Goal: Information Seeking & Learning: Learn about a topic

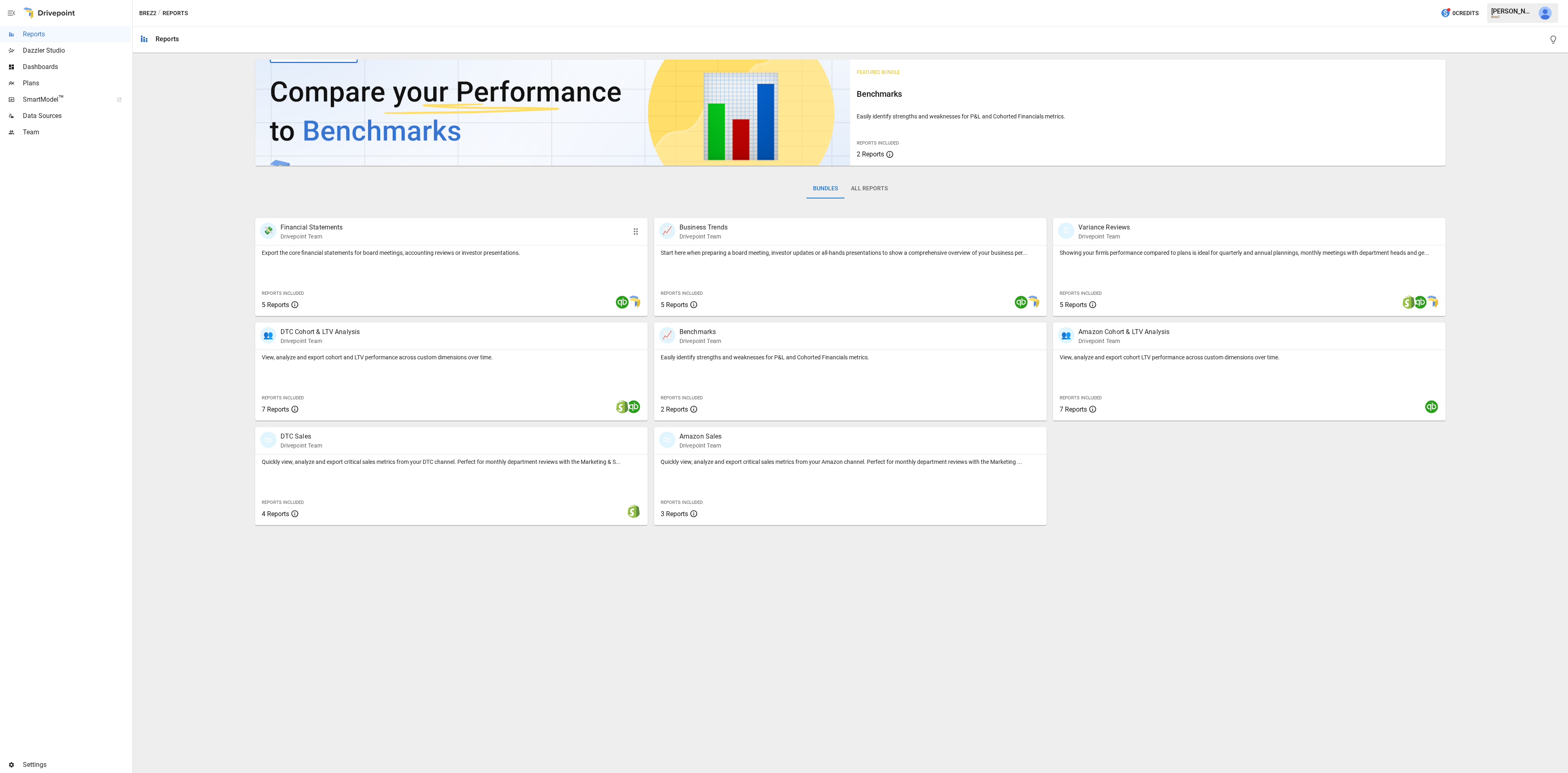
click at [302, 236] on p "Drivepoint Team" at bounding box center [312, 236] width 63 height 8
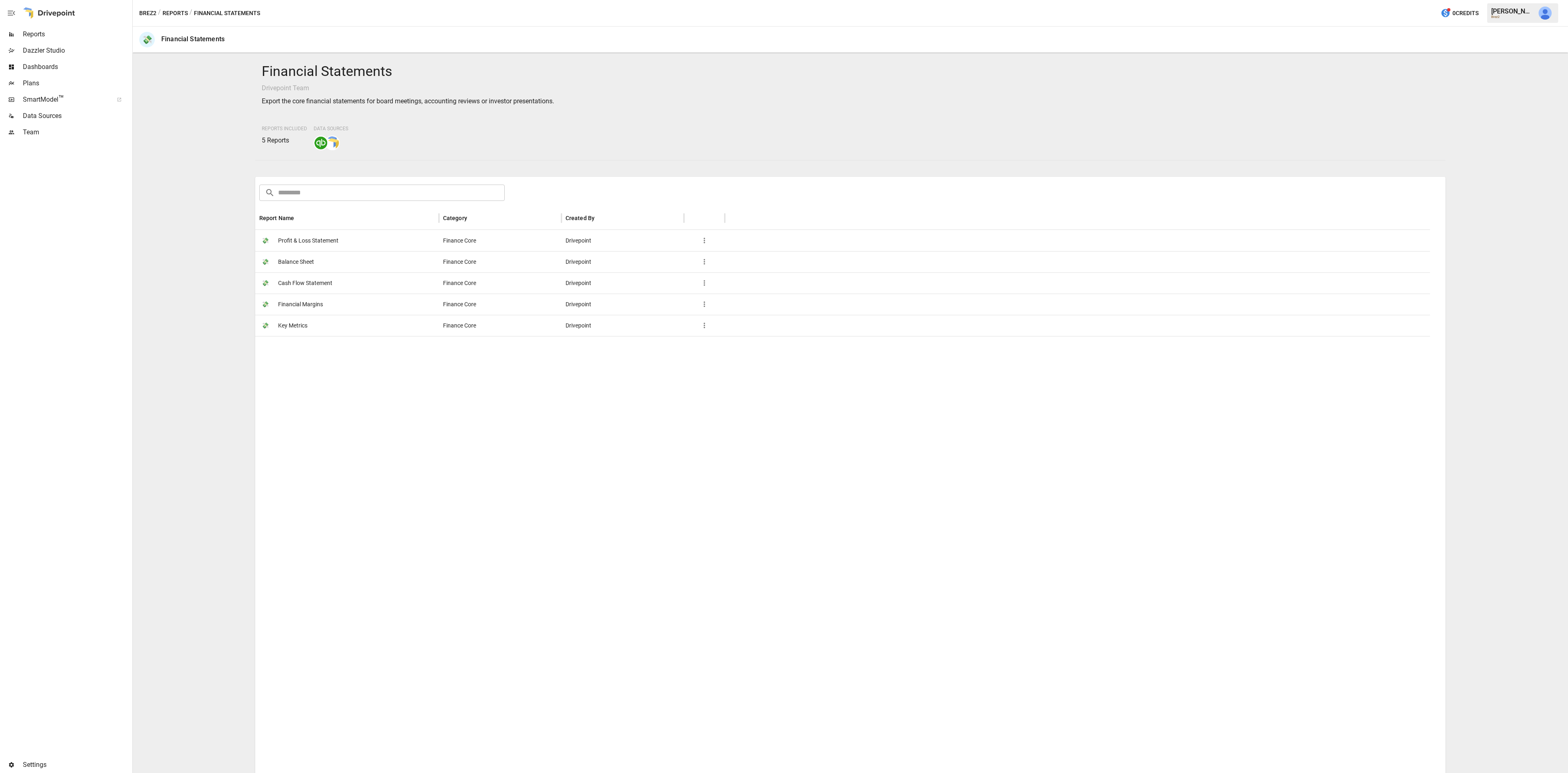
click at [300, 236] on span "Profit & Loss Statement" at bounding box center [308, 240] width 60 height 21
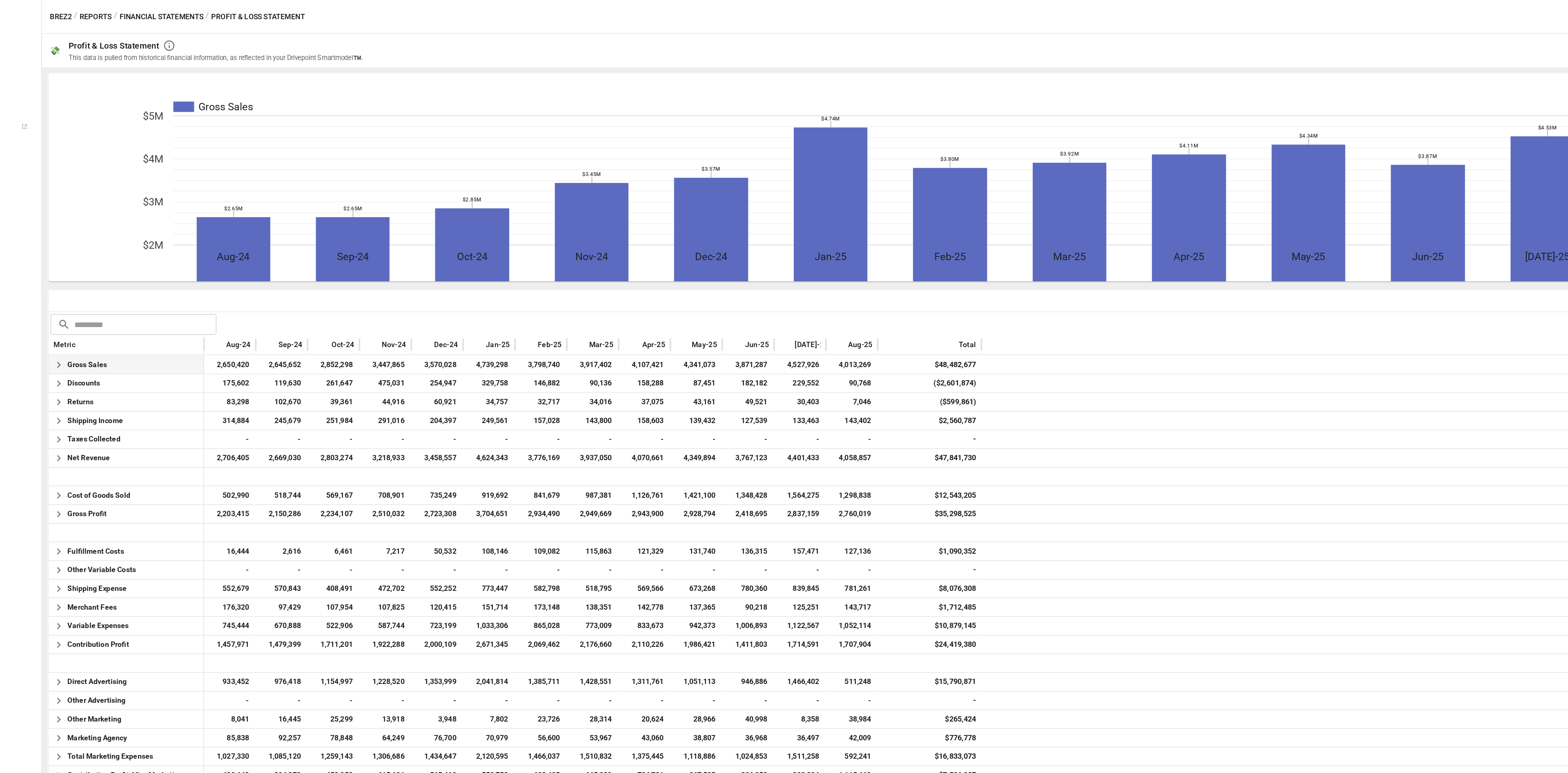
click at [848, 289] on div "$48,482,677" at bounding box center [853, 287] width 33 height 14
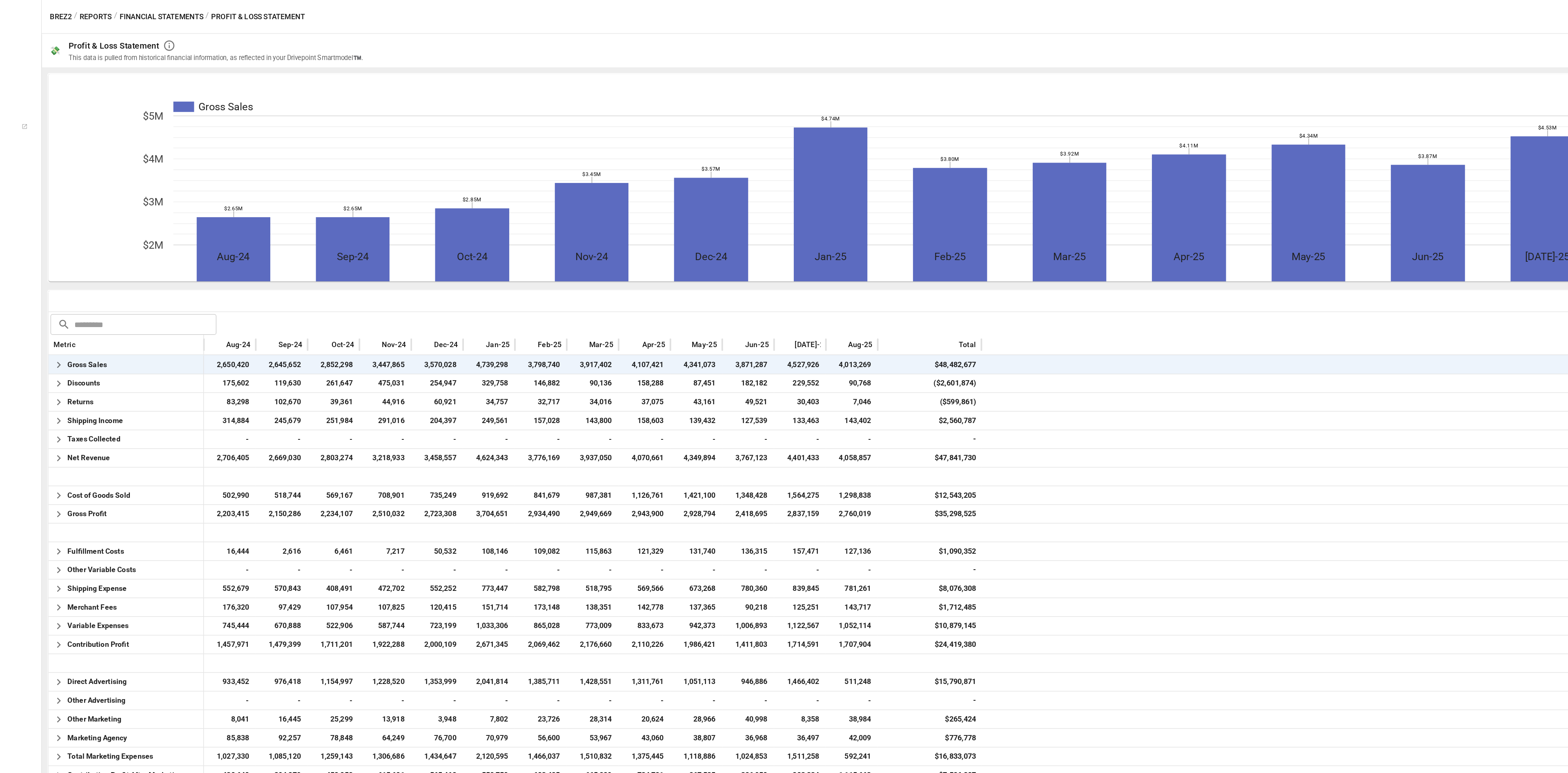
drag, startPoint x: 848, startPoint y: 289, endPoint x: 243, endPoint y: 39, distance: 654.6
click at [243, 39] on div "Profit & Loss Statement" at bounding box center [271, 36] width 235 height 10
click at [232, 37] on icon "button" at bounding box center [233, 36] width 10 height 10
click at [432, 401] on span "2,723,308" at bounding box center [444, 404] width 33 height 14
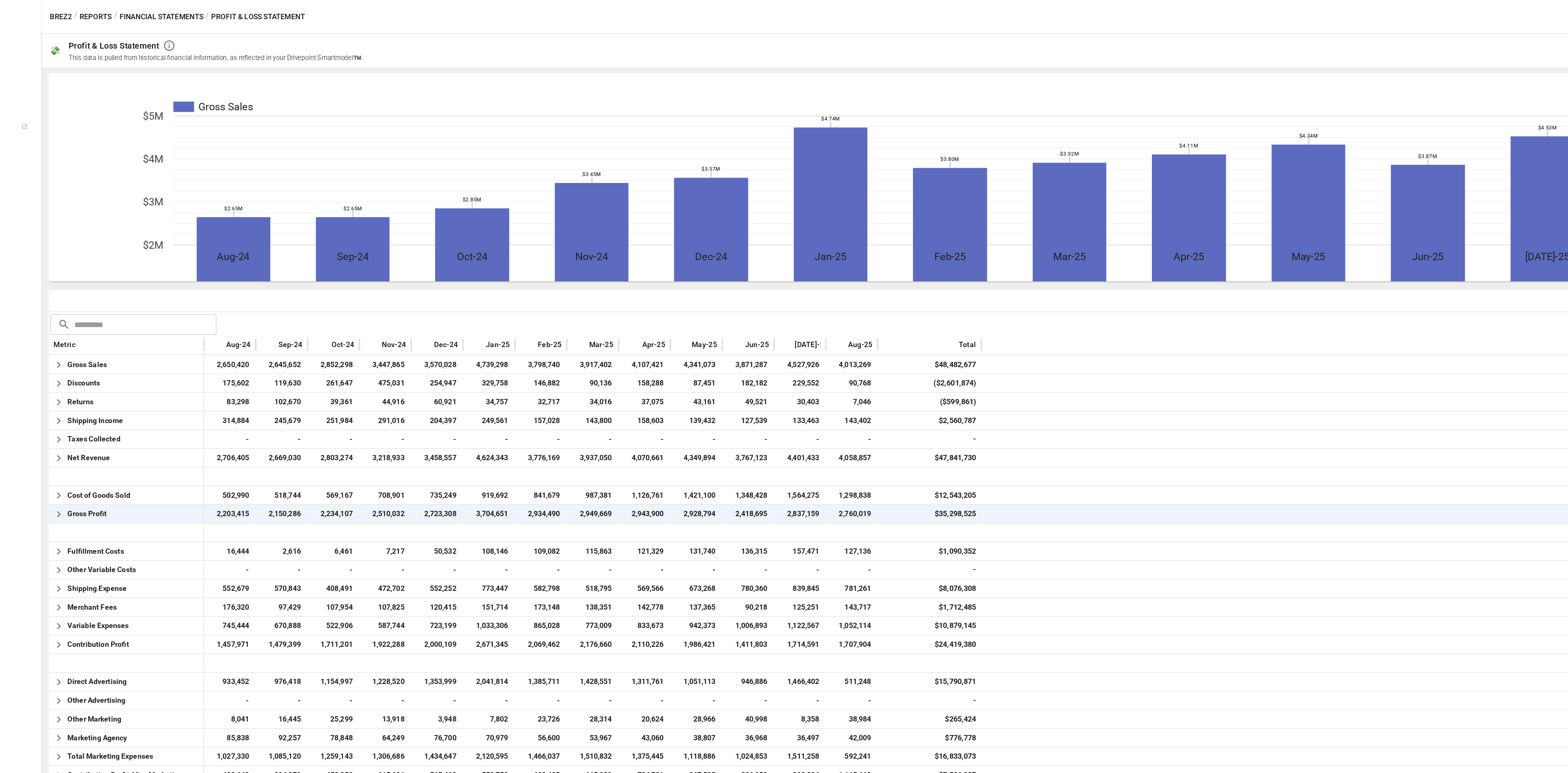
click at [219, 250] on input "text" at bounding box center [214, 256] width 112 height 16
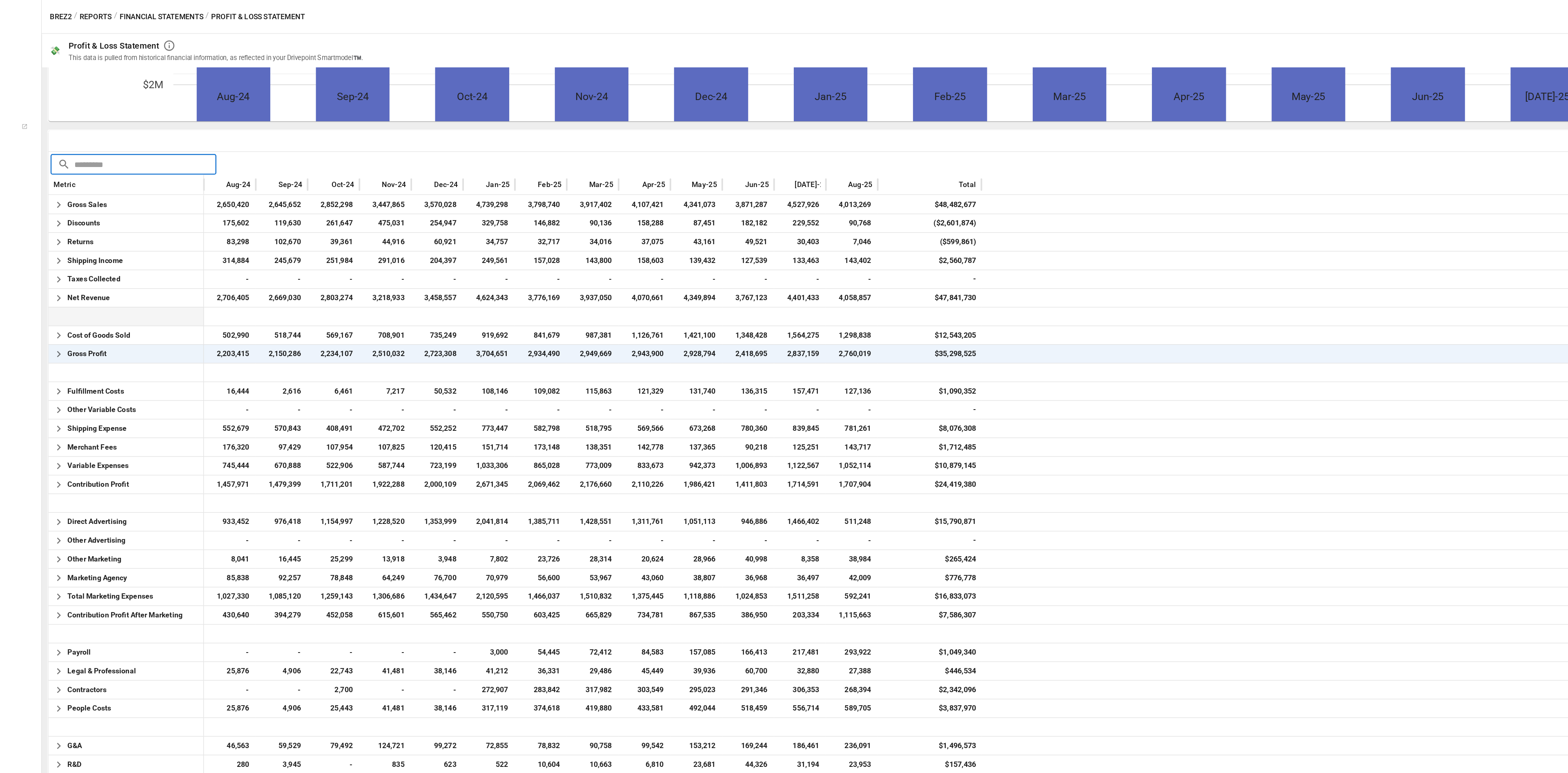
scroll to position [202, 0]
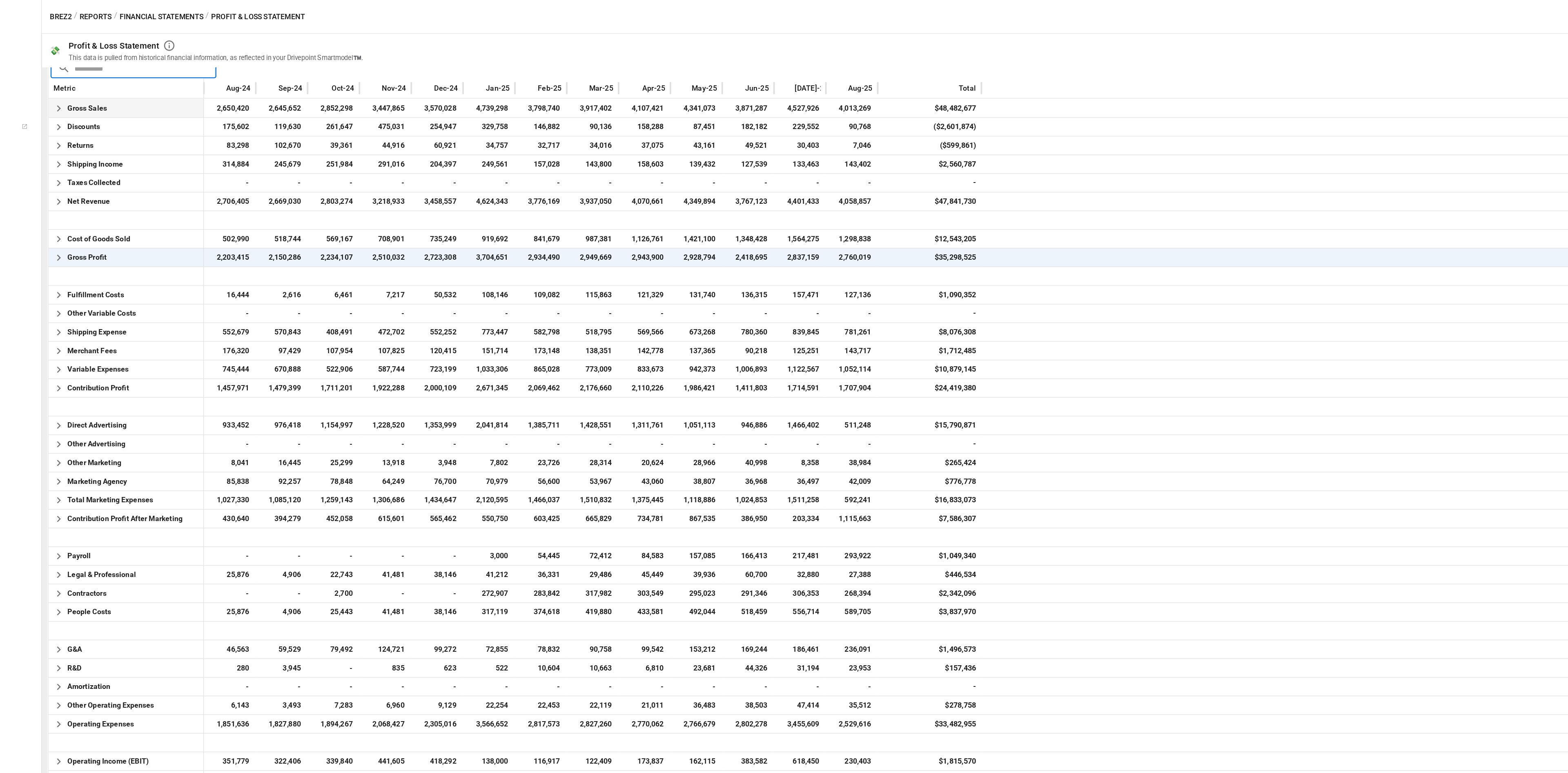
click at [145, 82] on icon "button" at bounding box center [146, 85] width 10 height 10
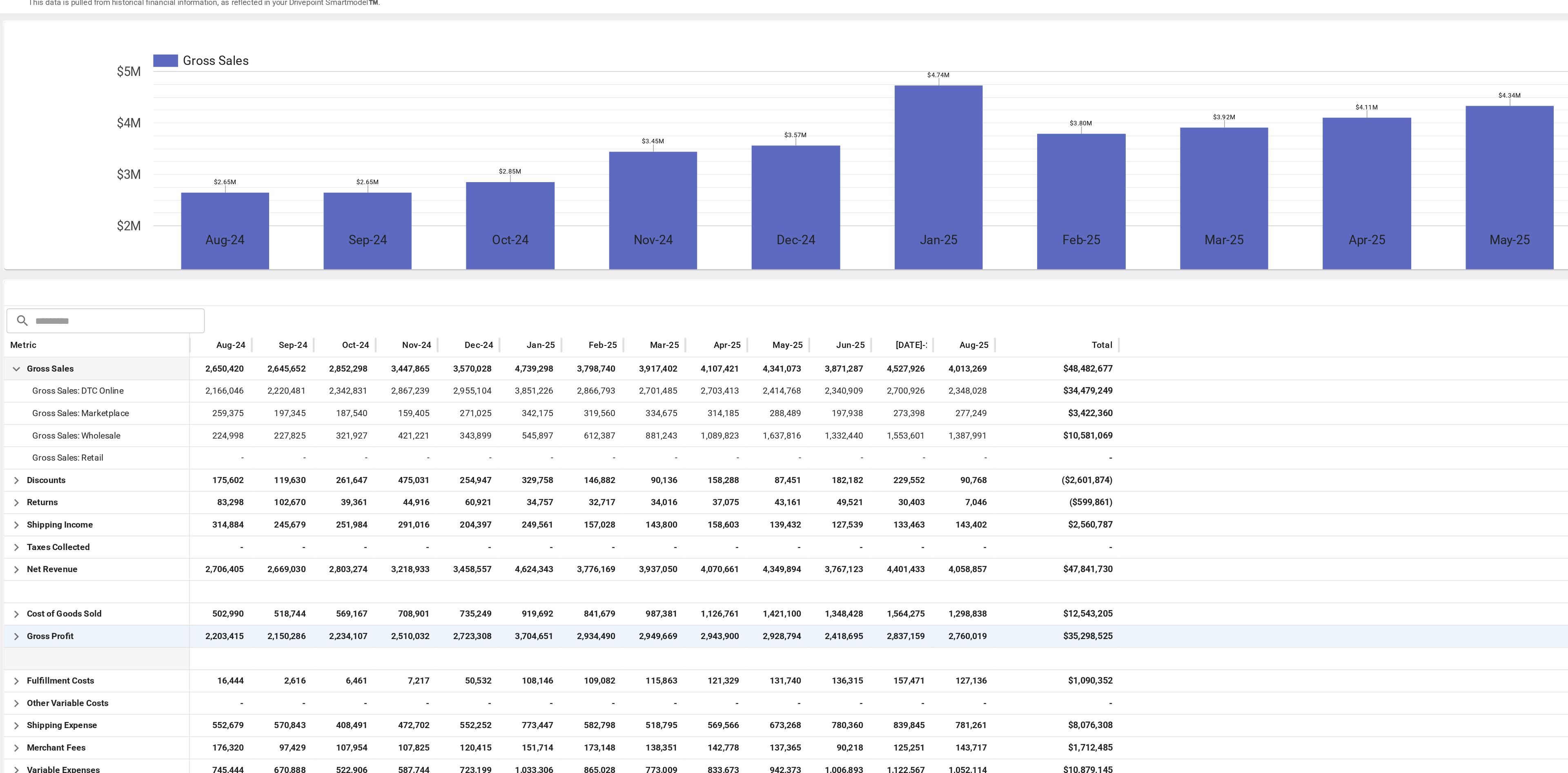
scroll to position [1, 0]
click at [665, 270] on div "May-25" at bounding box center [648, 271] width 41 height 16
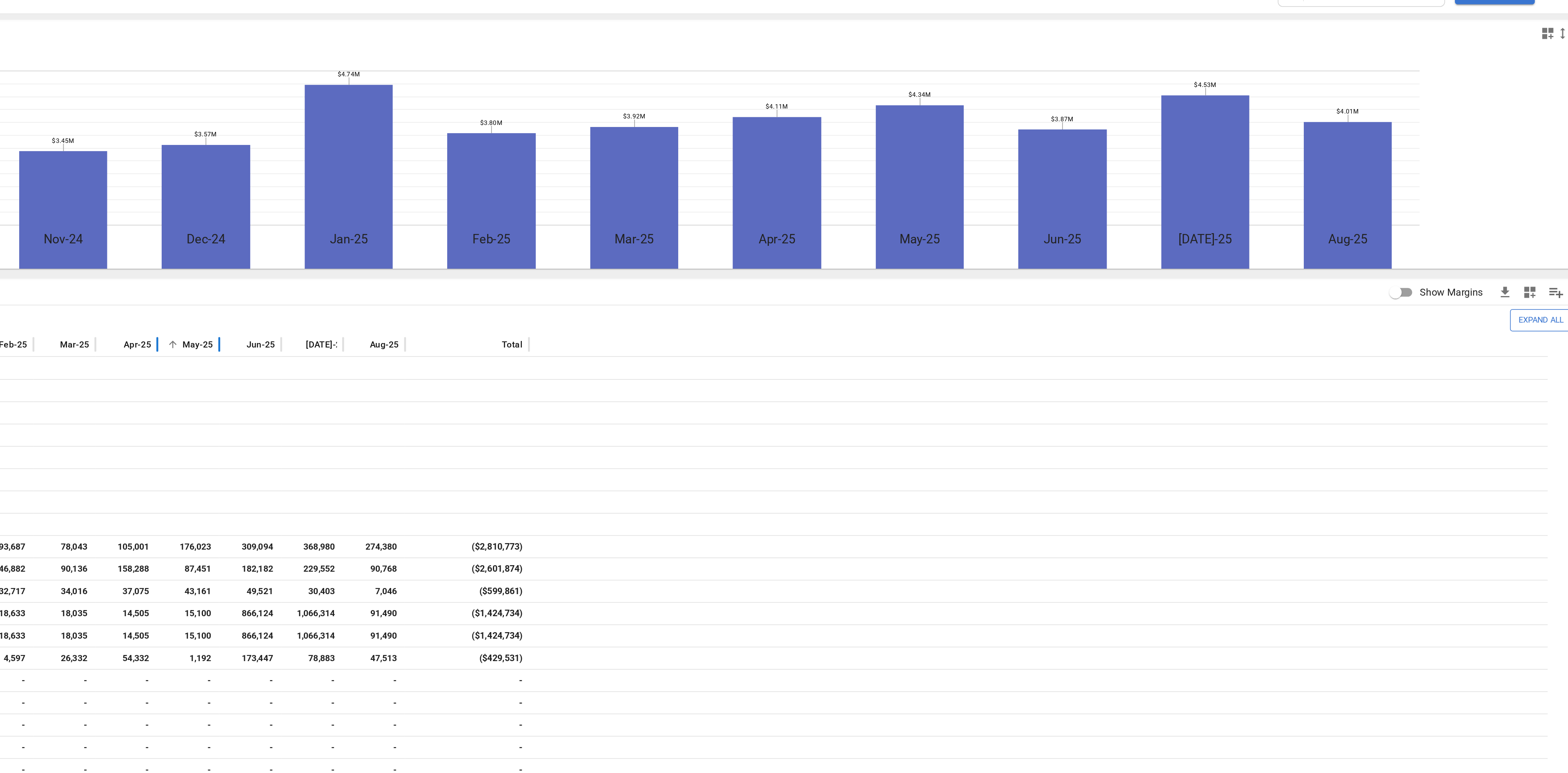
scroll to position [0, 0]
click at [1520, 255] on button "Expand All" at bounding box center [1541, 255] width 41 height 14
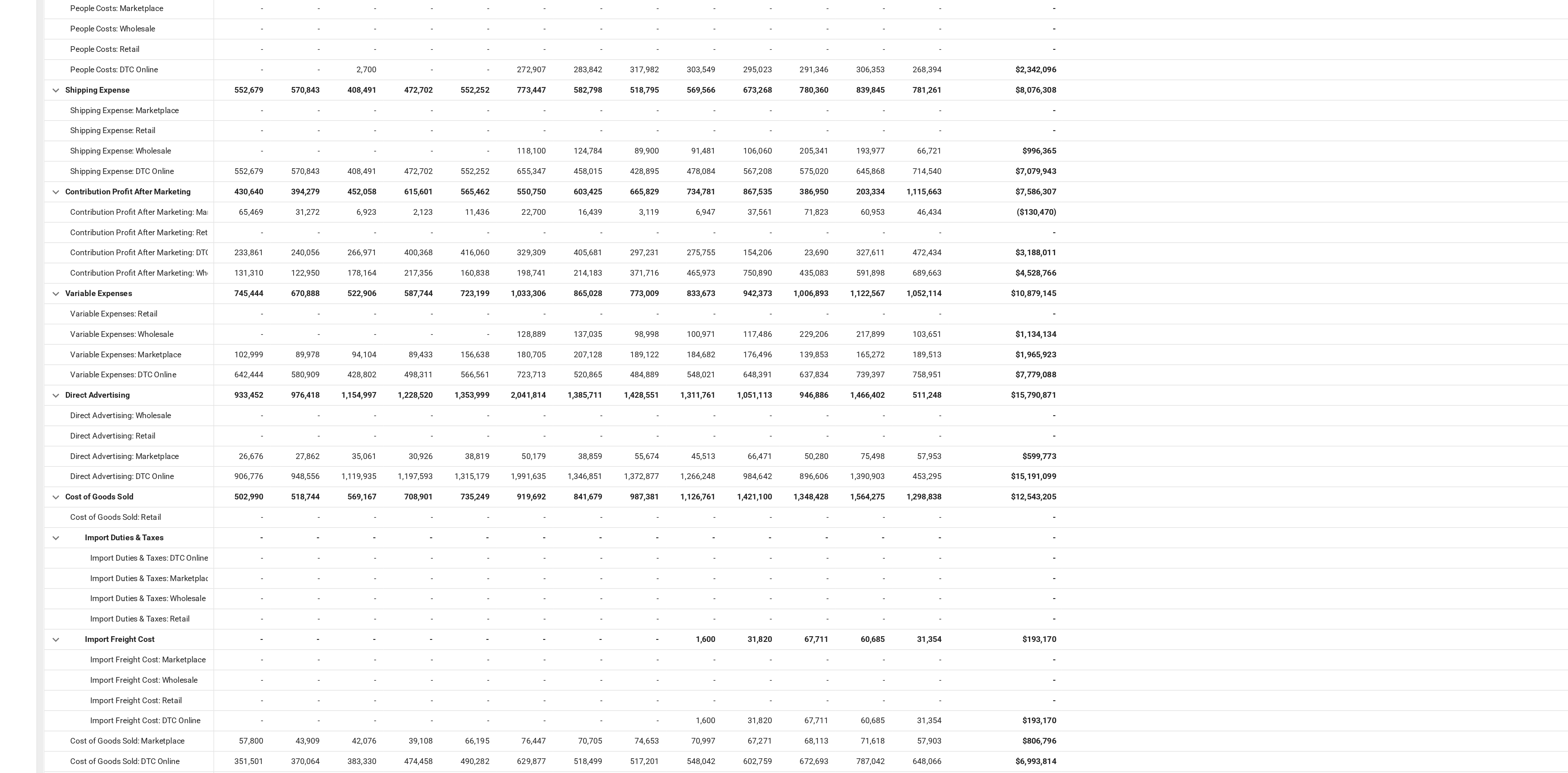
scroll to position [2084, 0]
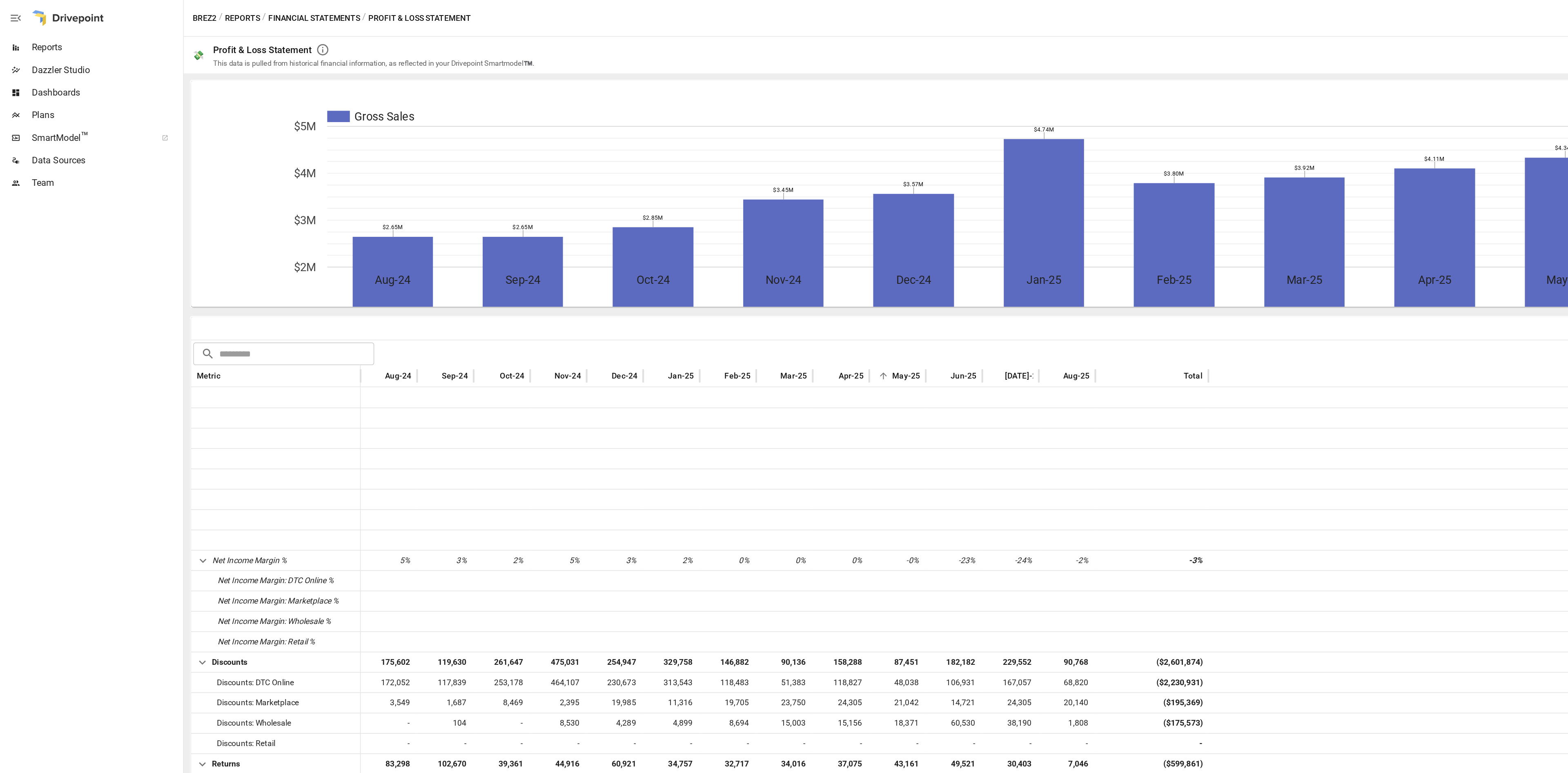
click at [223, 11] on button "Financial Statements" at bounding box center [227, 13] width 66 height 10
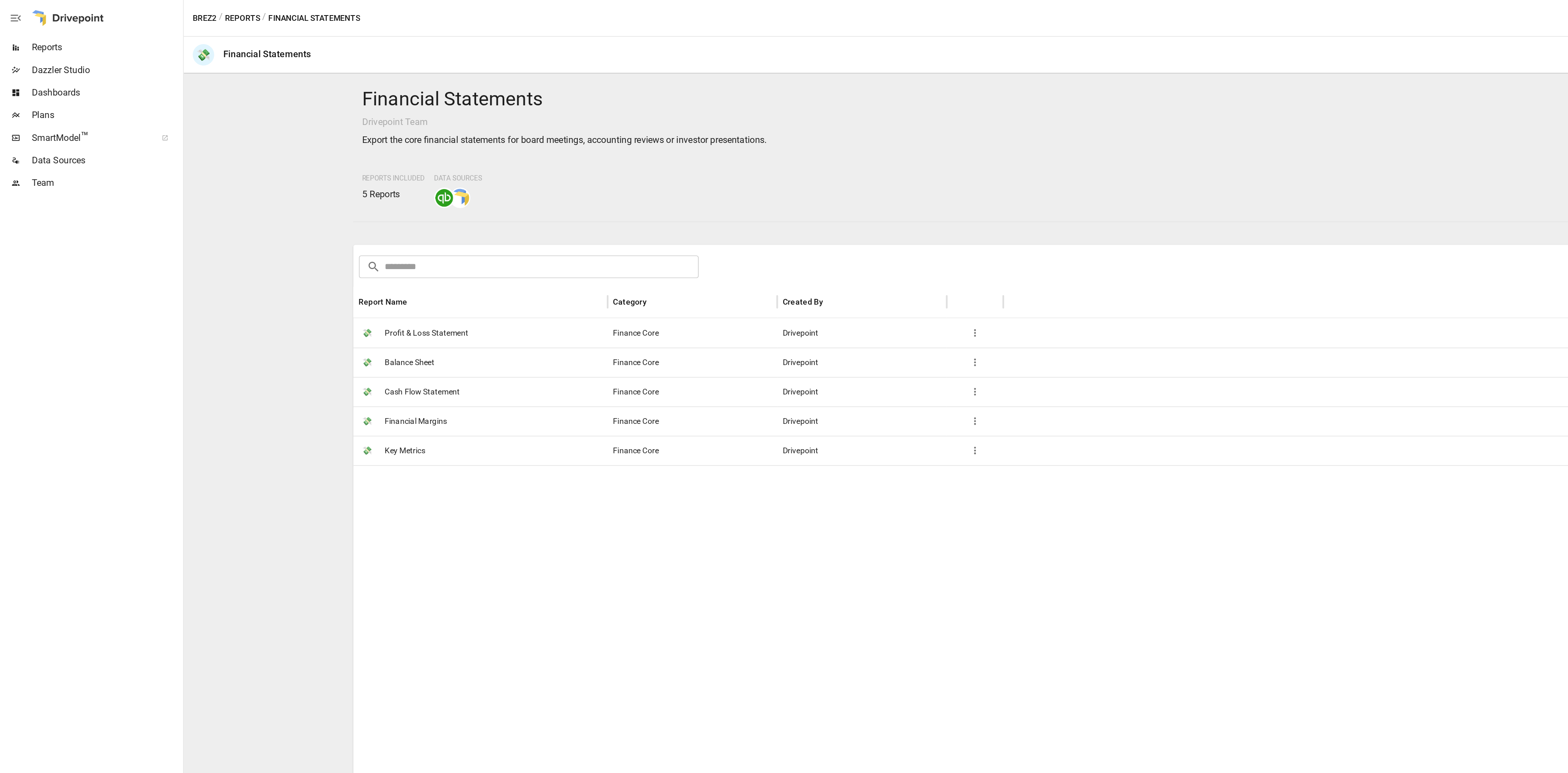
click at [297, 306] on span "Financial Margins" at bounding box center [301, 304] width 45 height 21
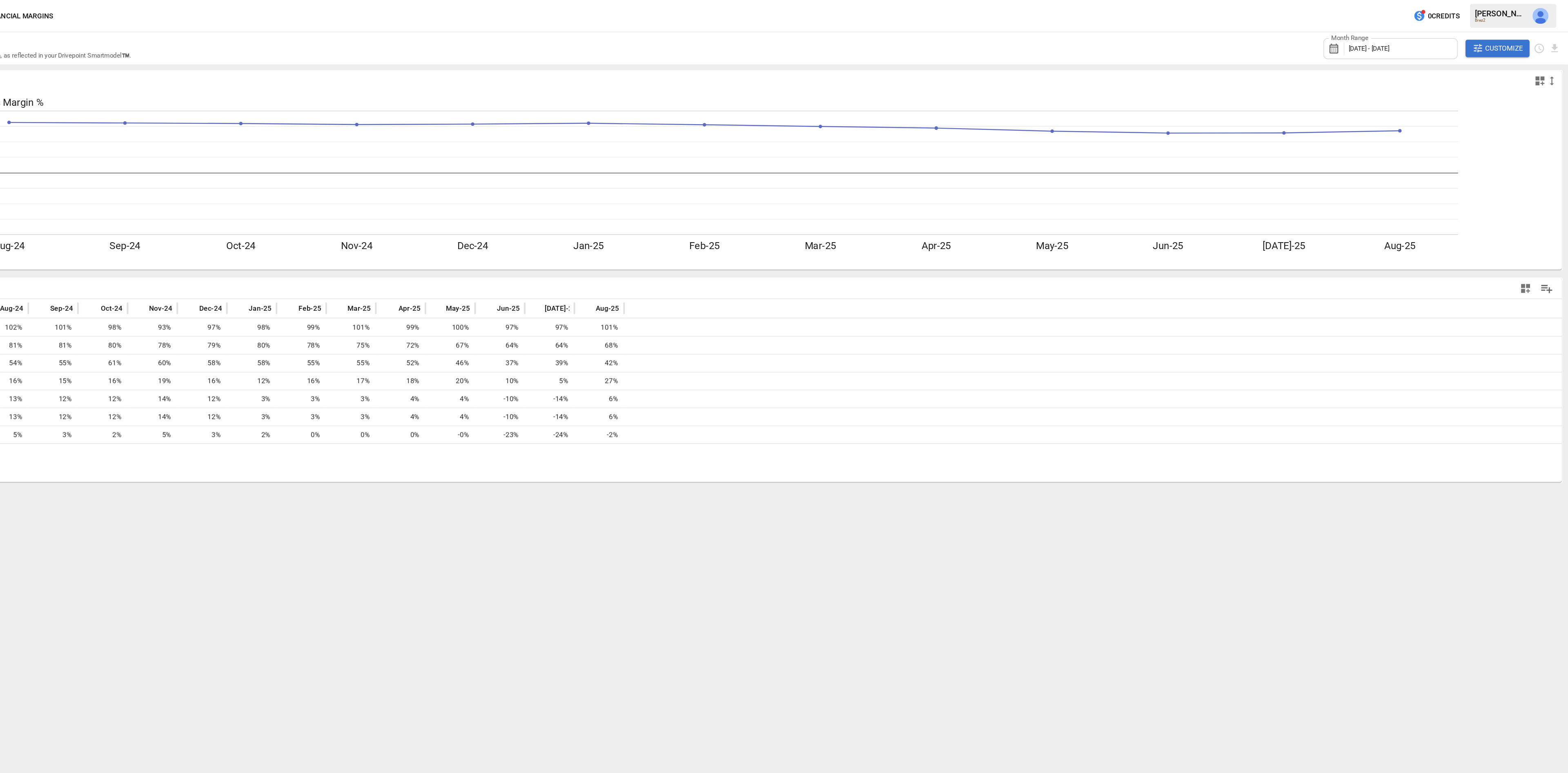
click at [1546, 237] on icon "Manage Columns" at bounding box center [1550, 237] width 9 height 7
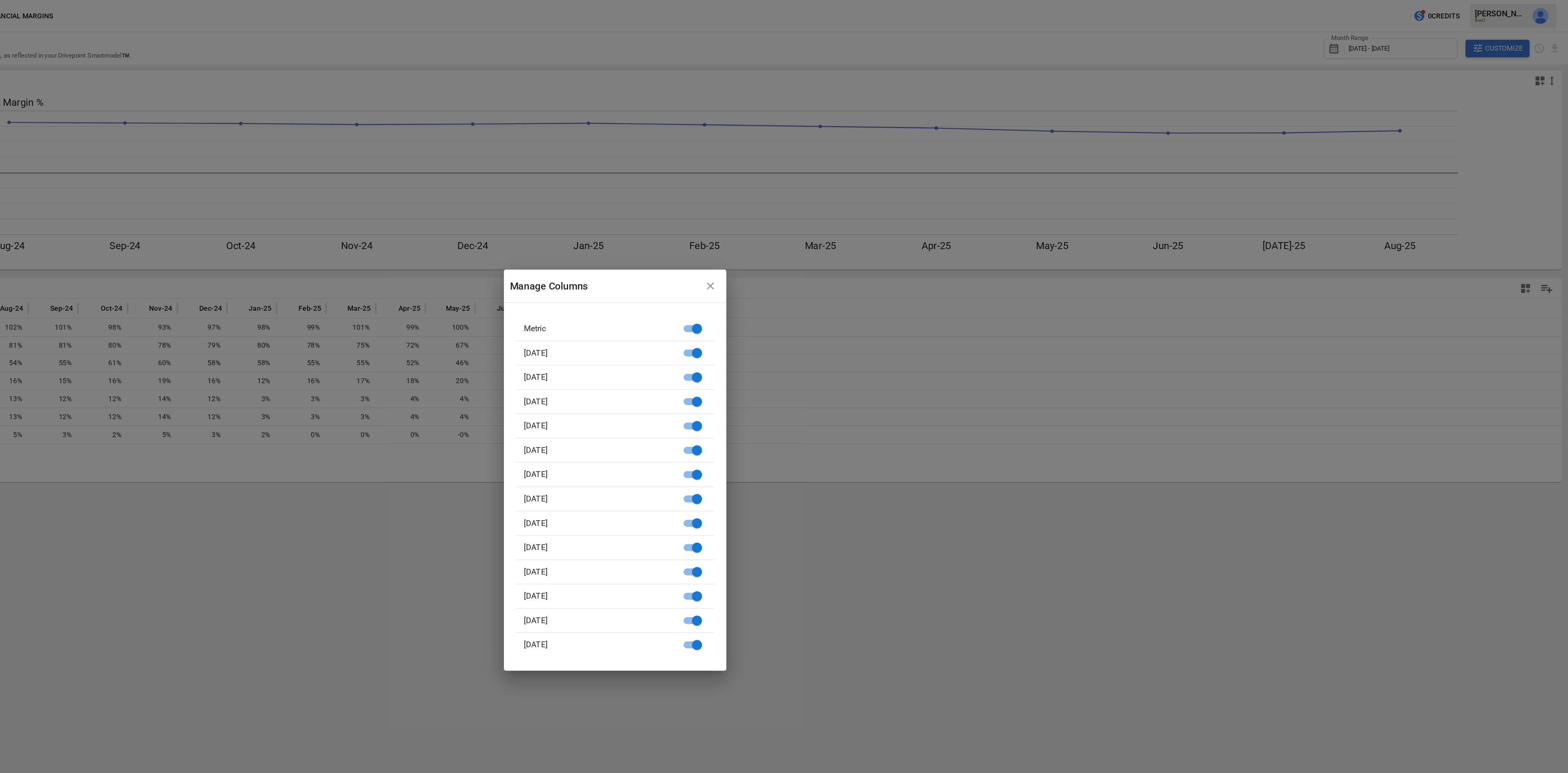
click at [1262, 421] on div "Manage Columns Metric [DATE] [DATE] [DATE] [DATE] [DATE] [DATE] [DATE] [DATE] […" at bounding box center [784, 386] width 1568 height 773
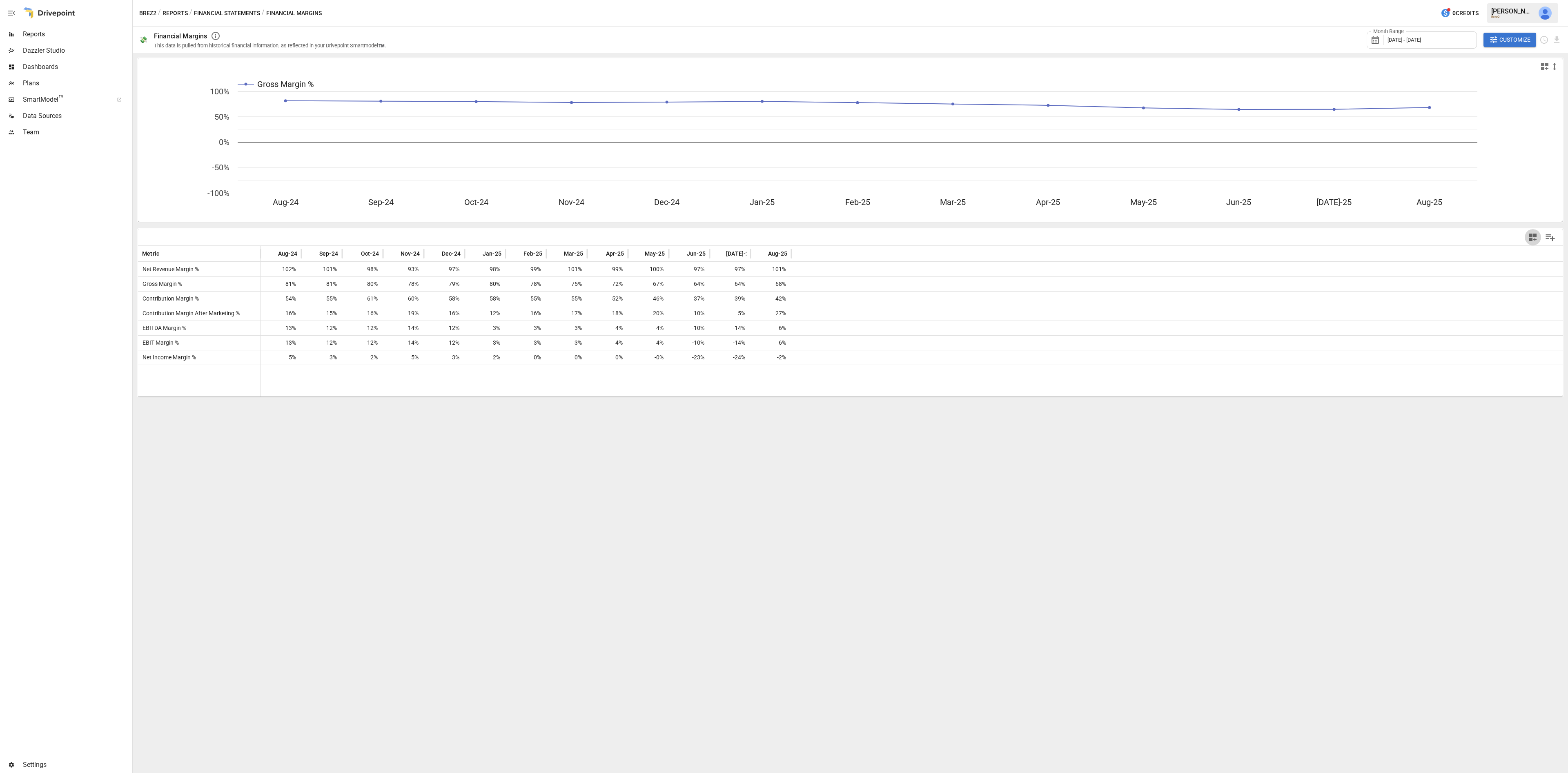
click at [1540, 234] on button "button" at bounding box center [1533, 237] width 16 height 16
click at [1247, 484] on div at bounding box center [784, 386] width 1568 height 773
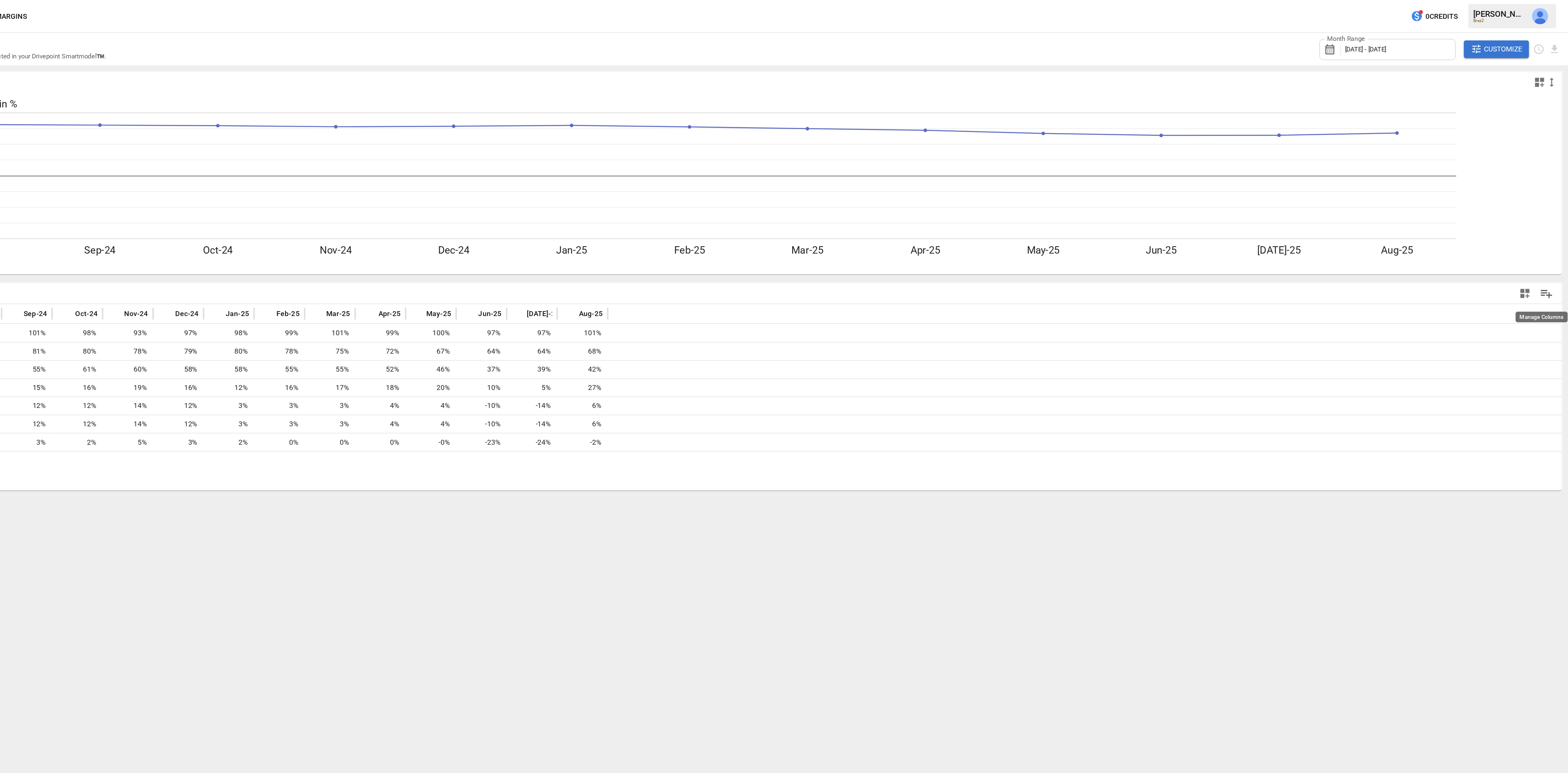
click at [1550, 241] on icon "Manage Columns" at bounding box center [1550, 237] width 12 height 12
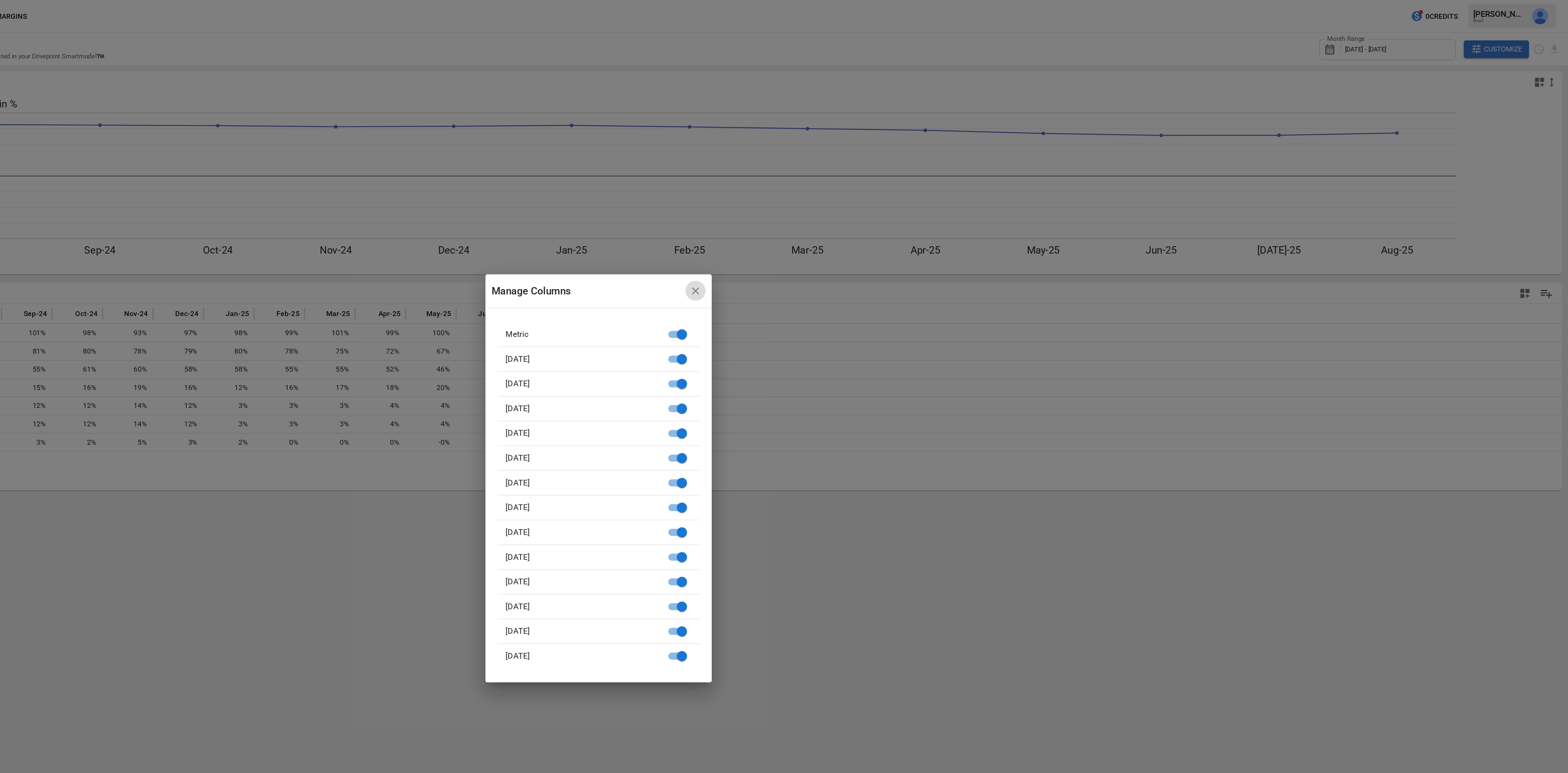
click at [864, 240] on button "button" at bounding box center [862, 235] width 16 height 16
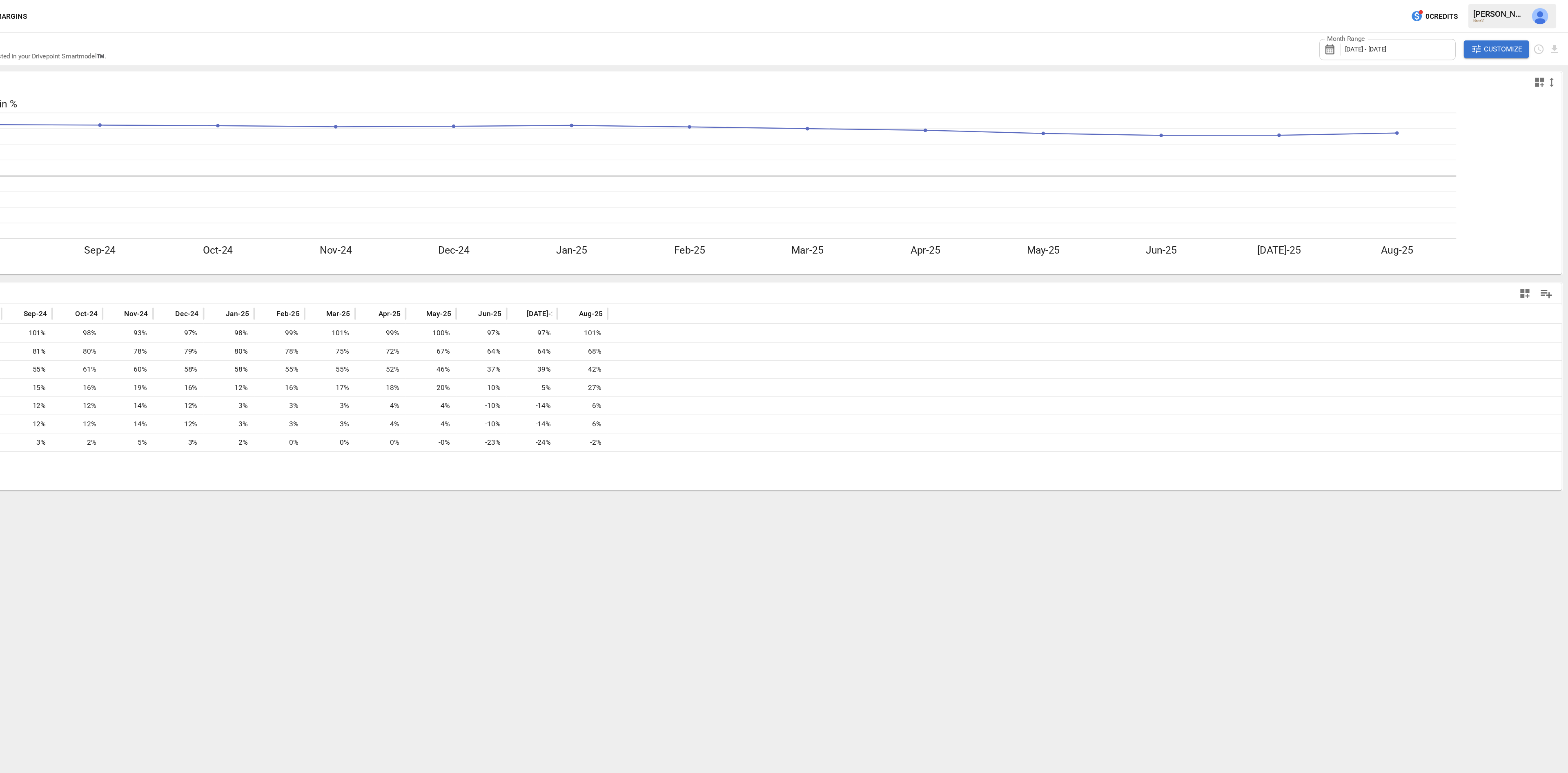
click at [1498, 12] on div "[PERSON_NAME]" at bounding box center [1513, 11] width 43 height 8
click at [1508, 29] on div "Month Range [DATE] - [DATE] Customize" at bounding box center [1464, 40] width 195 height 27
click at [1508, 36] on span "Customize" at bounding box center [1514, 40] width 31 height 10
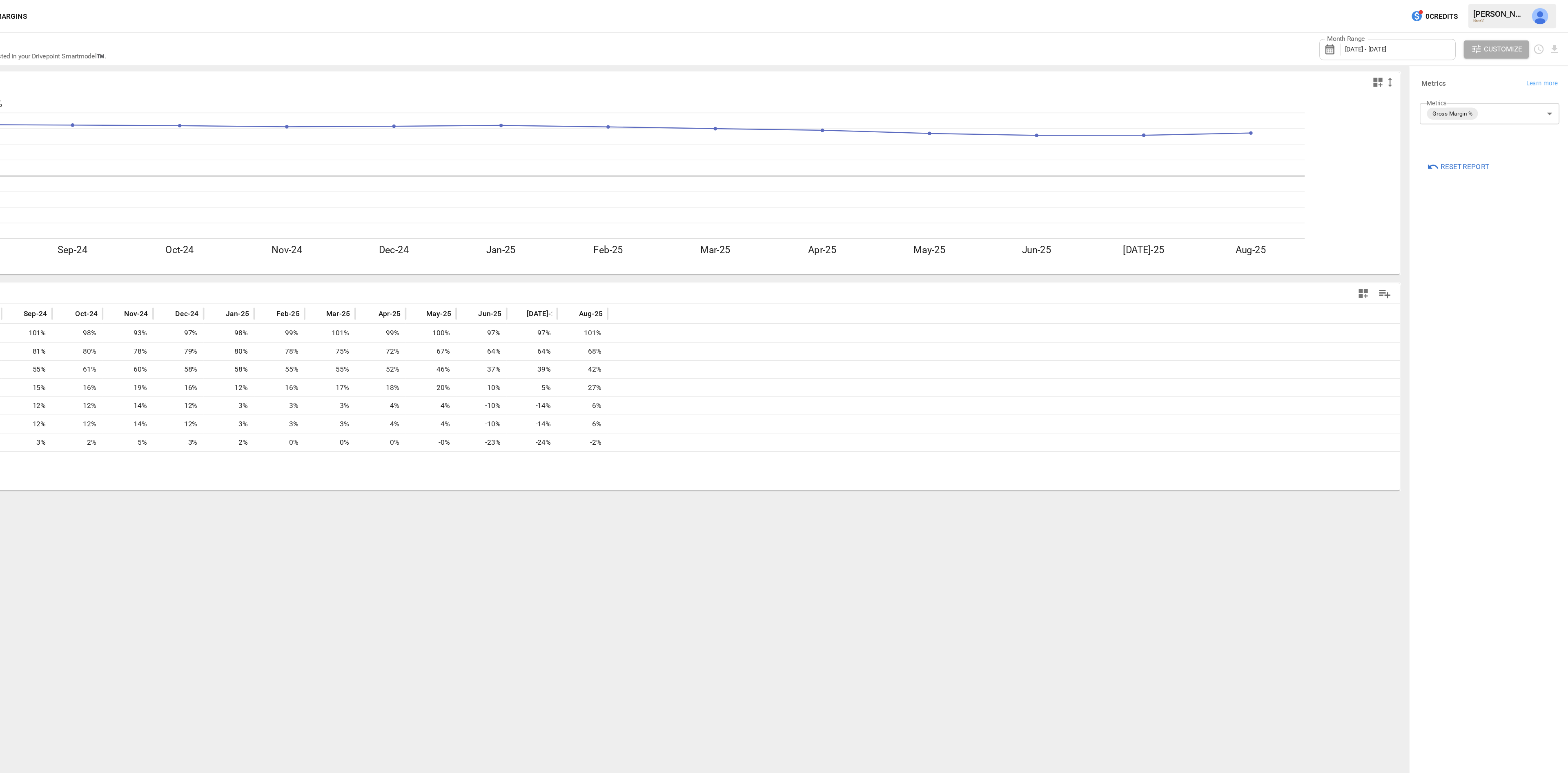
click at [1211, 0] on body "Reports Dazzler Studio Dashboards Plans SmartModel ™ Data Sources Team Settings…" at bounding box center [784, 0] width 1568 height 0
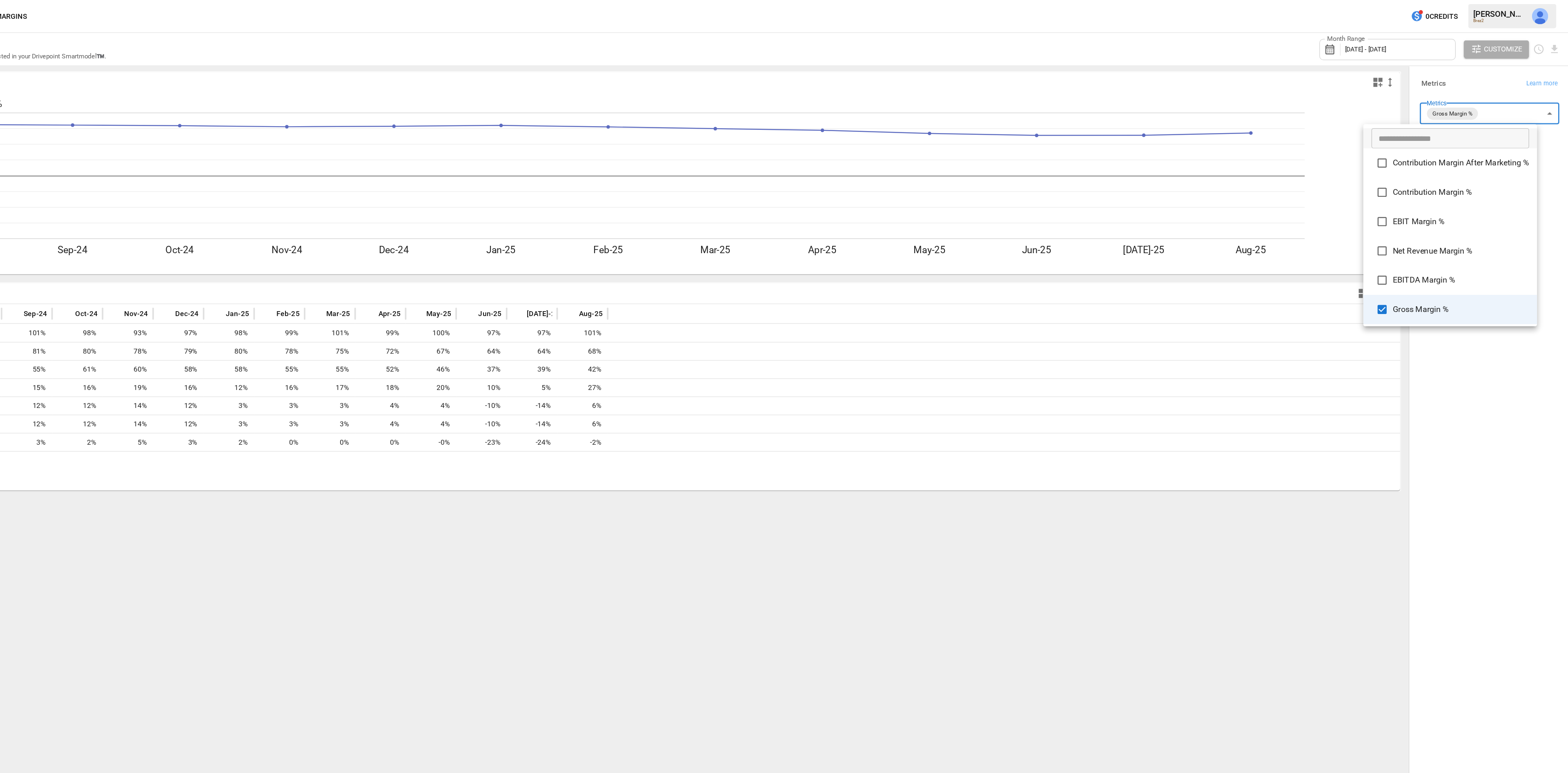
click at [1471, 360] on div at bounding box center [784, 386] width 1568 height 773
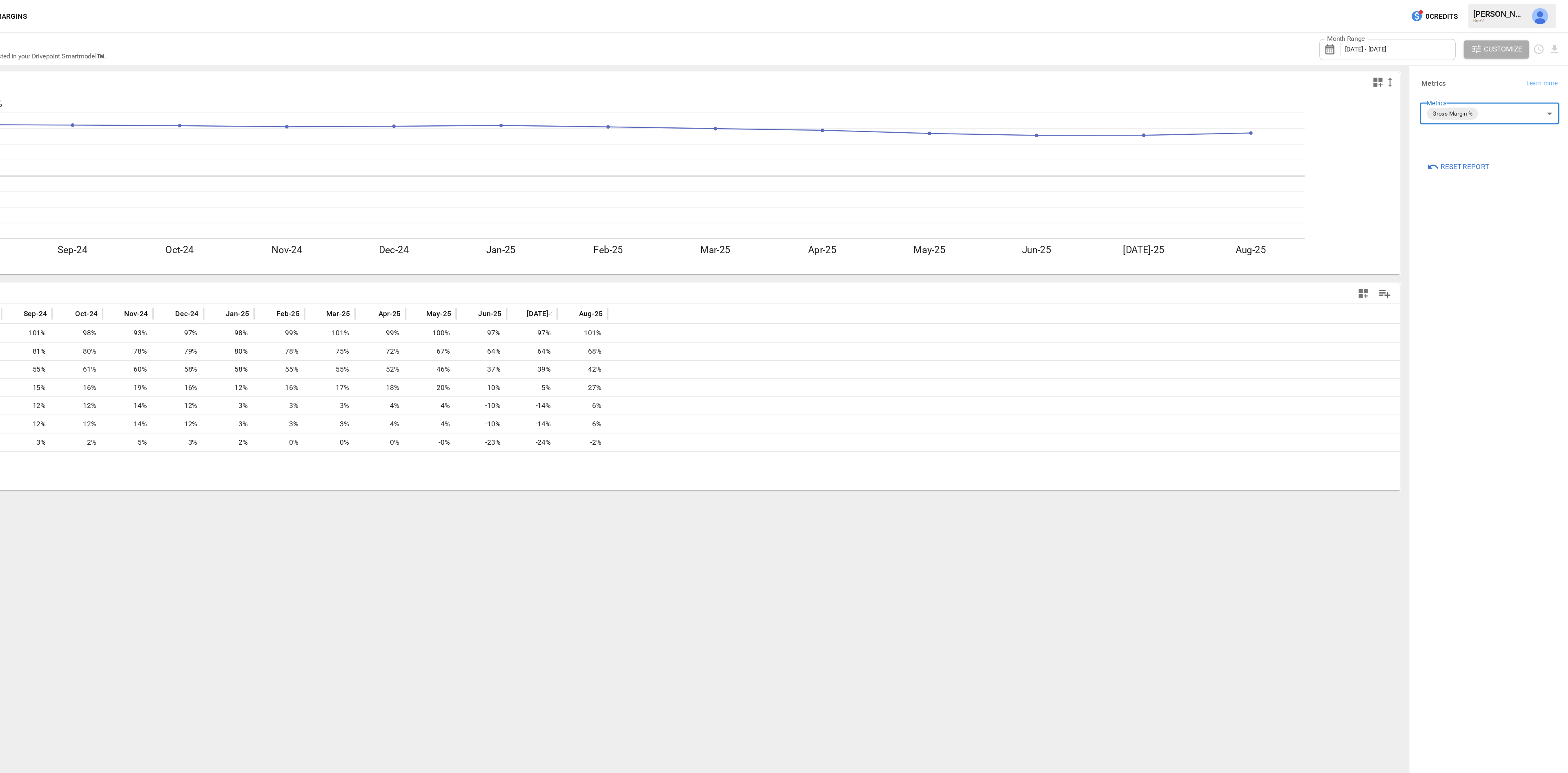
click at [1405, 239] on icon "button" at bounding box center [1402, 237] width 7 height 7
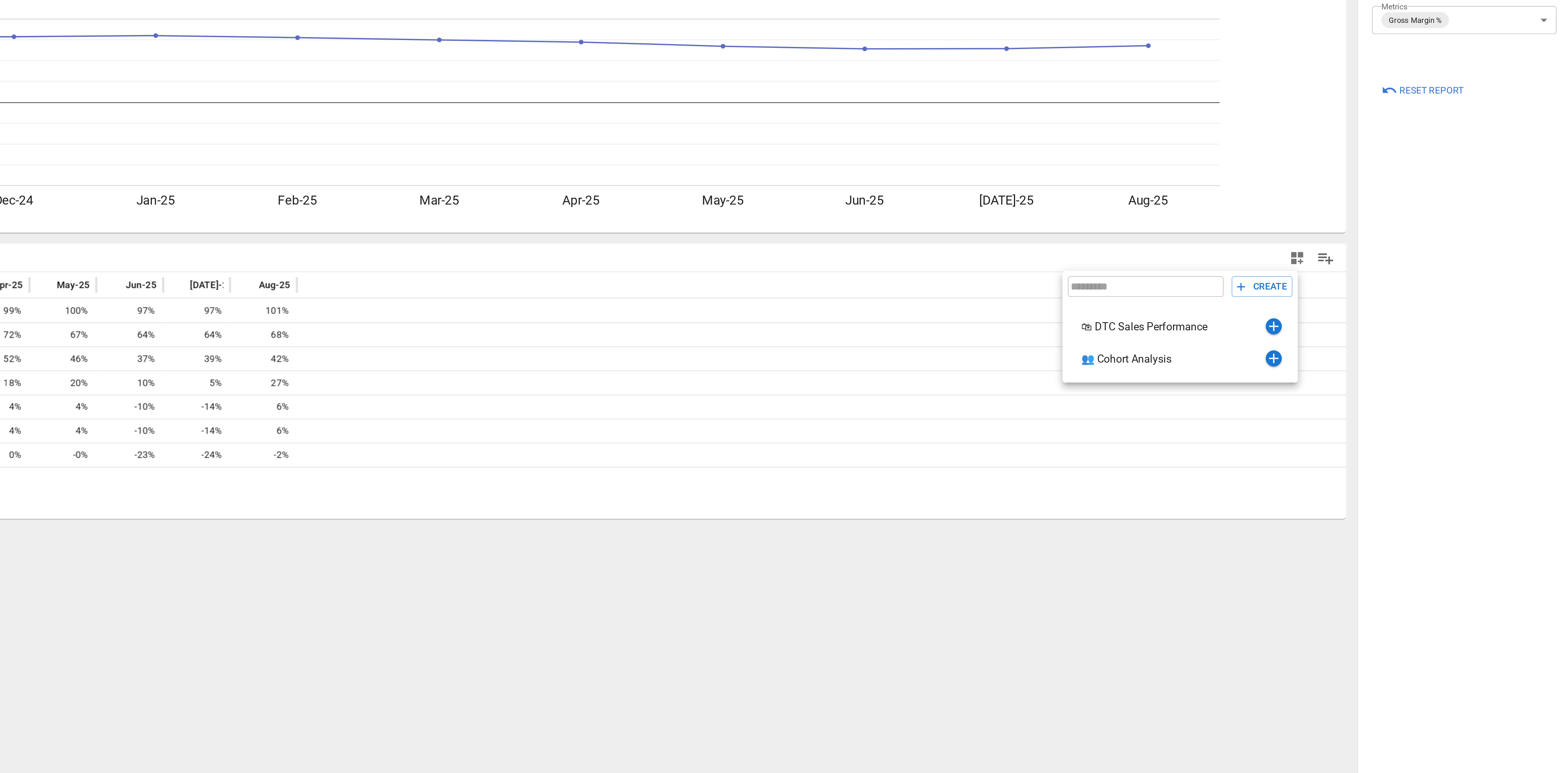
drag, startPoint x: 279, startPoint y: 273, endPoint x: 783, endPoint y: 273, distance: 504.0
click at [783, 273] on div at bounding box center [784, 386] width 1568 height 773
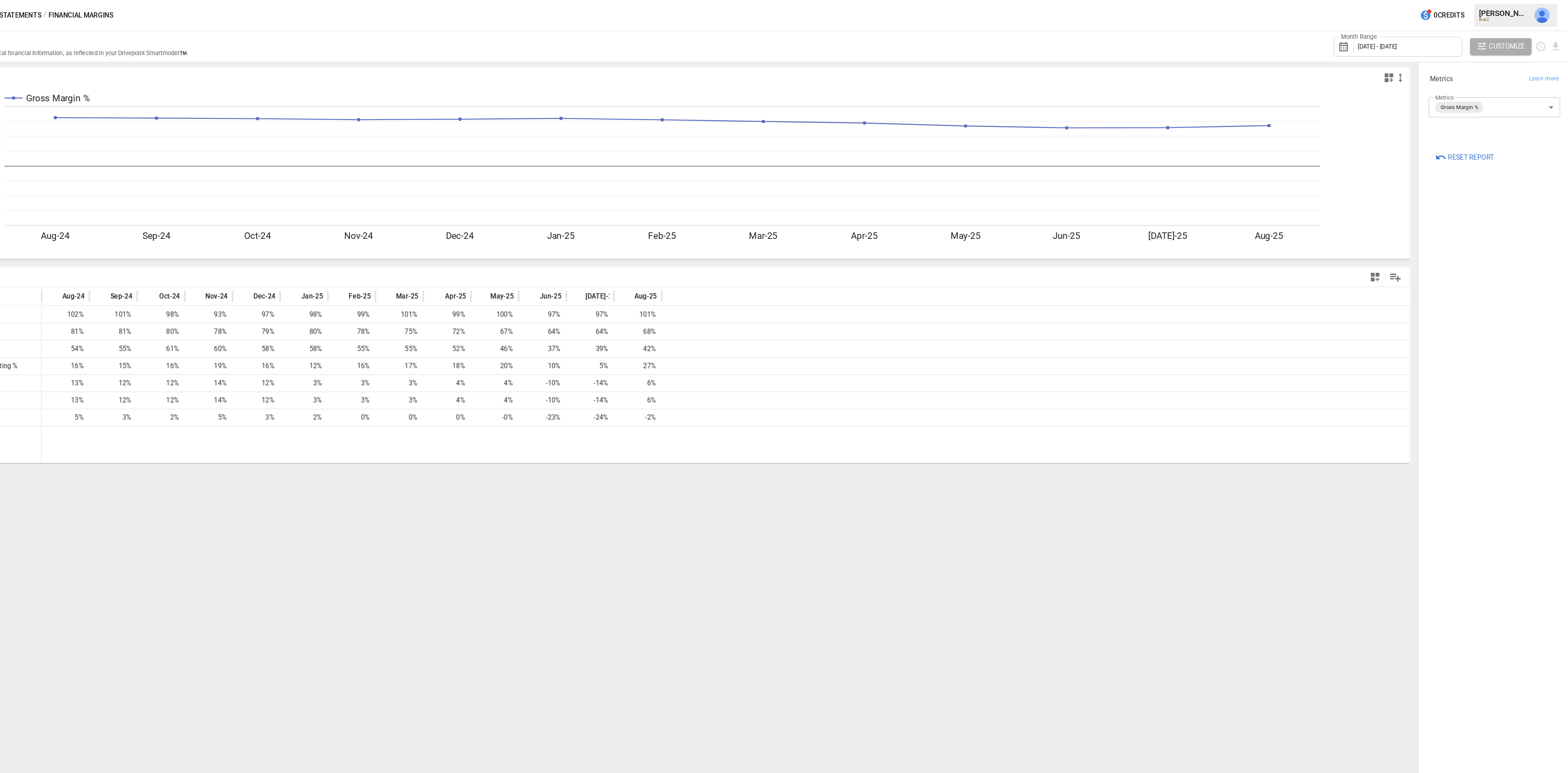
click at [1416, 37] on span "[DATE] - [DATE]" at bounding box center [1404, 40] width 33 height 6
click at [1401, 93] on button "Jan" at bounding box center [1401, 96] width 35 height 15
click at [1469, 139] on button "Dec" at bounding box center [1471, 142] width 35 height 15
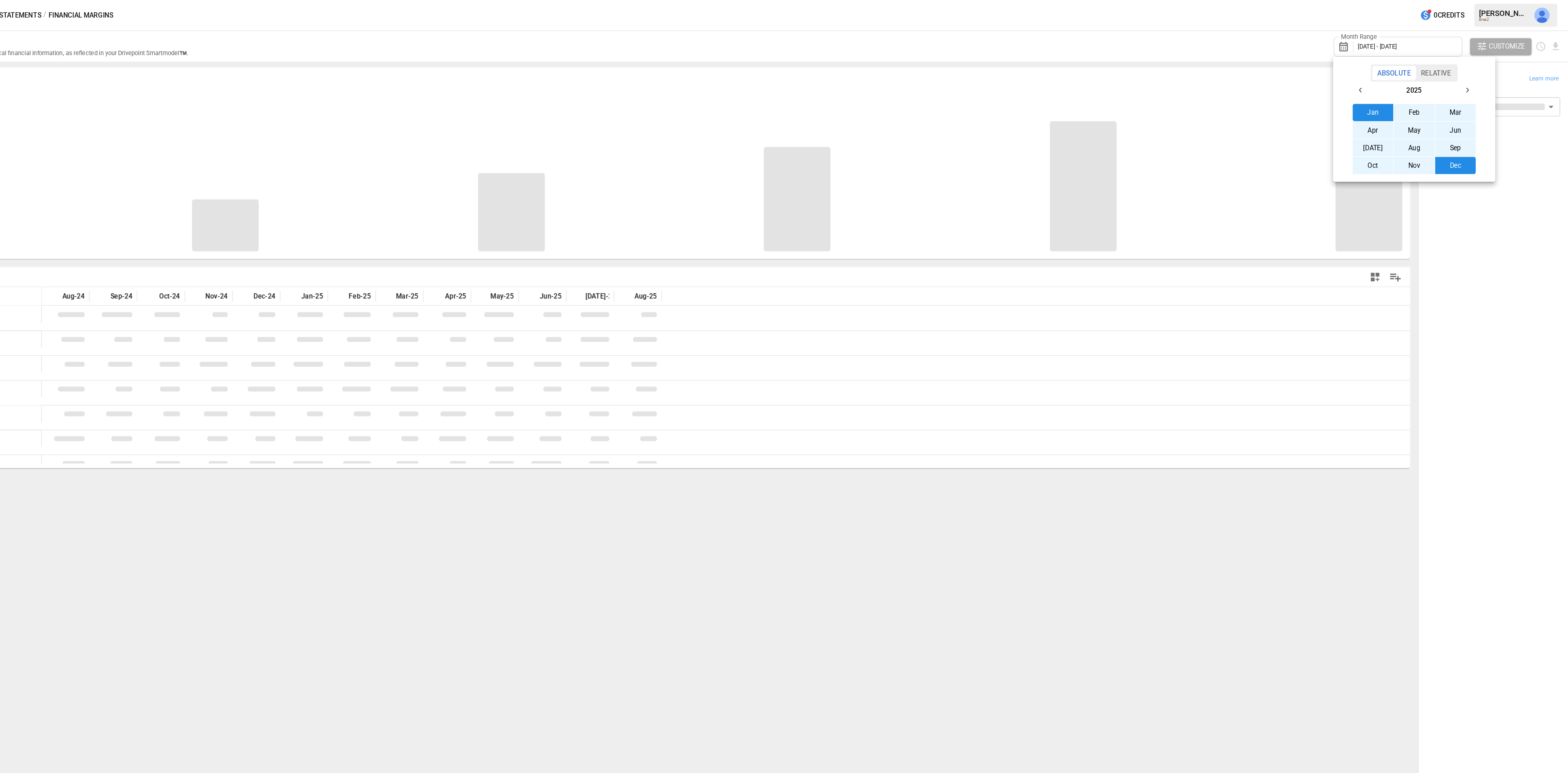
click at [1448, 255] on div at bounding box center [784, 386] width 1568 height 773
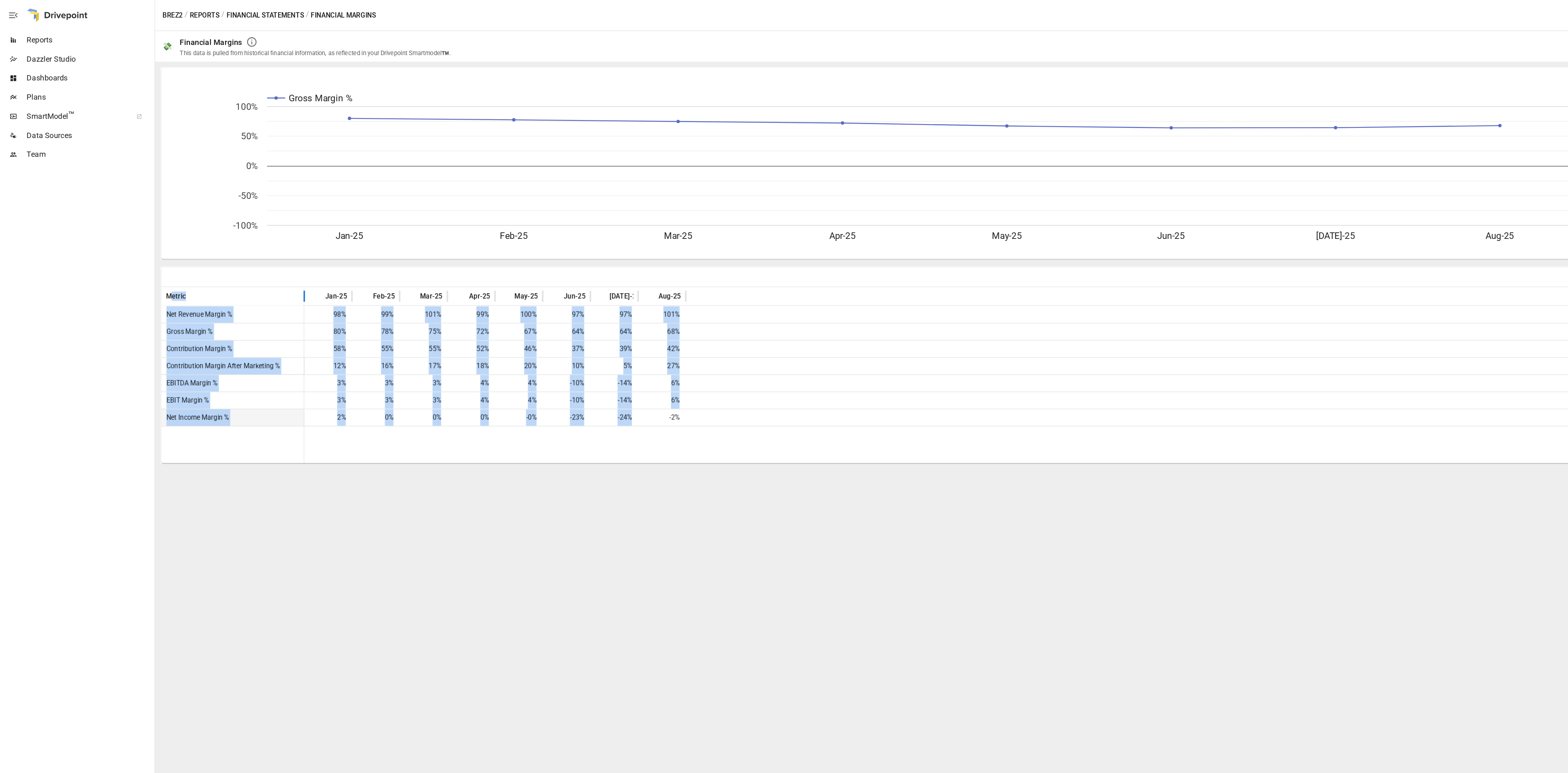
drag, startPoint x: 145, startPoint y: 254, endPoint x: 539, endPoint y: 362, distance: 408.5
click at [539, 362] on div "Metric Jan-25 Feb-25 Mar-25 Apr-25 May-25 Jun-25 [DATE]-25 Aug-25 Net Revenue M…" at bounding box center [785, 321] width 1294 height 151
click at [196, 254] on div "Metric" at bounding box center [198, 253] width 114 height 15
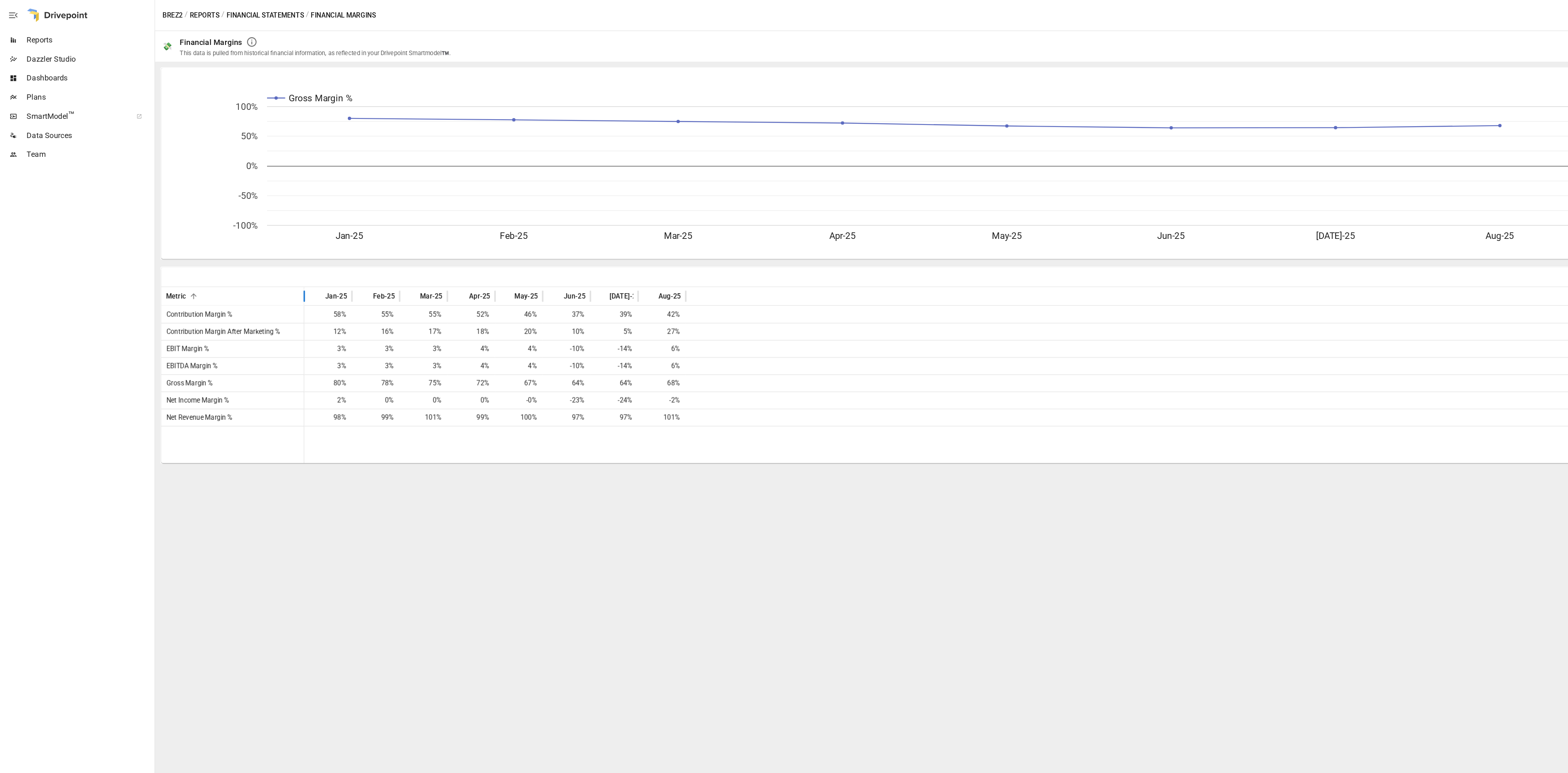
drag, startPoint x: 186, startPoint y: 251, endPoint x: 256, endPoint y: 256, distance: 70.2
click at [256, 256] on div "Metric" at bounding box center [199, 254] width 122 height 16
drag, startPoint x: 229, startPoint y: 249, endPoint x: 526, endPoint y: 368, distance: 320.0
click at [526, 368] on div "Metric Jan-25 Feb-25 Mar-25 Apr-25 May-25 Jun-25 [DATE]-25 Aug-25 Net Revenue M…" at bounding box center [785, 321] width 1294 height 151
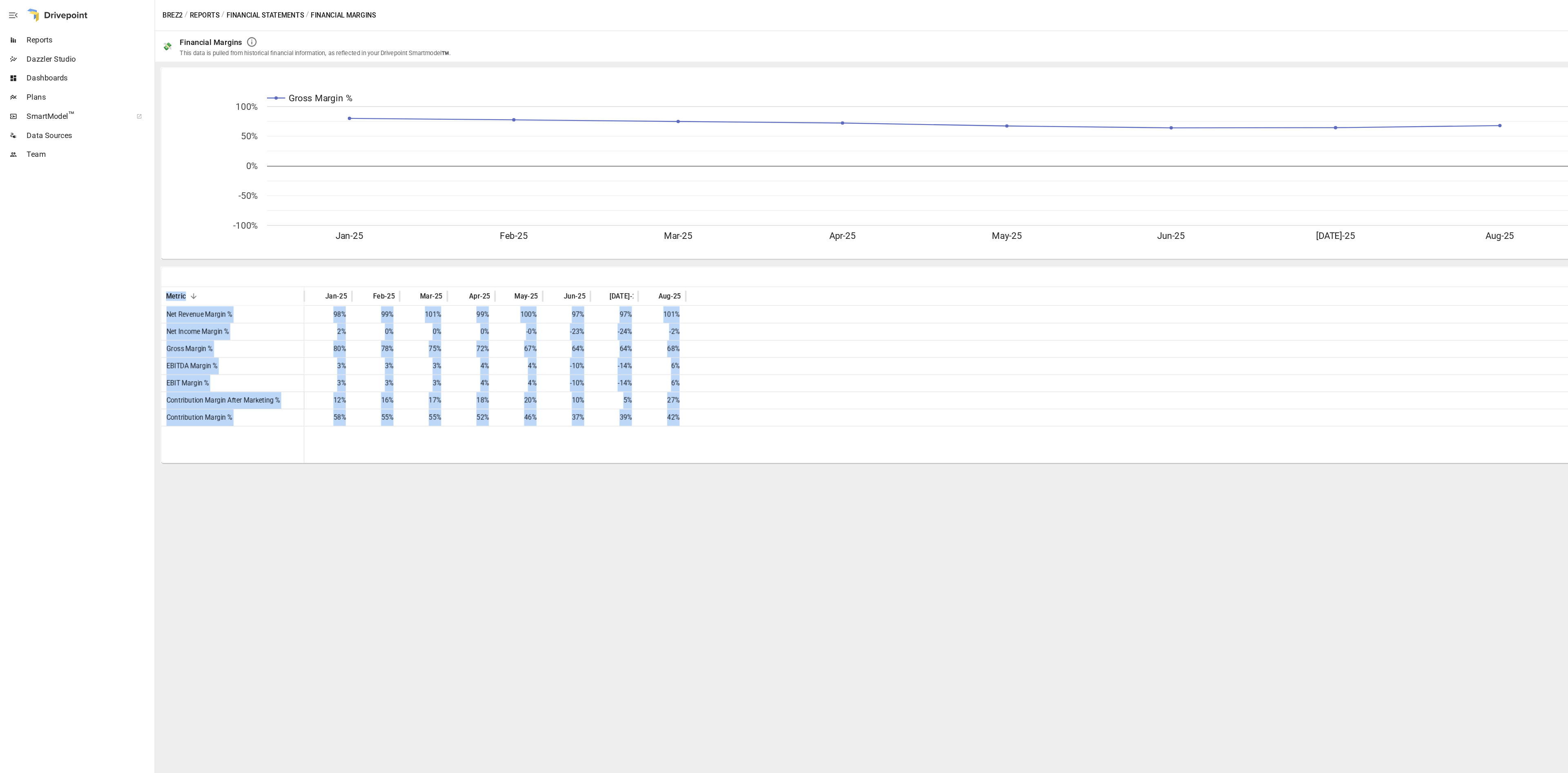
drag, startPoint x: 596, startPoint y: 357, endPoint x: 200, endPoint y: 239, distance: 413.2
click at [200, 239] on div "Metric Jan-25 Feb-25 Mar-25 Apr-25 May-25 Jun-25 [DATE]-25 Aug-25 Net Revenue M…" at bounding box center [785, 312] width 1294 height 167
copy div "Metric Jan-25 Feb-25 Mar-25 Apr-25 May-25 Jun-25 [DATE]-25 Aug-25 Net Revenue M…"
click at [252, 337] on div "Contribution Margin After Marketing %" at bounding box center [199, 343] width 122 height 15
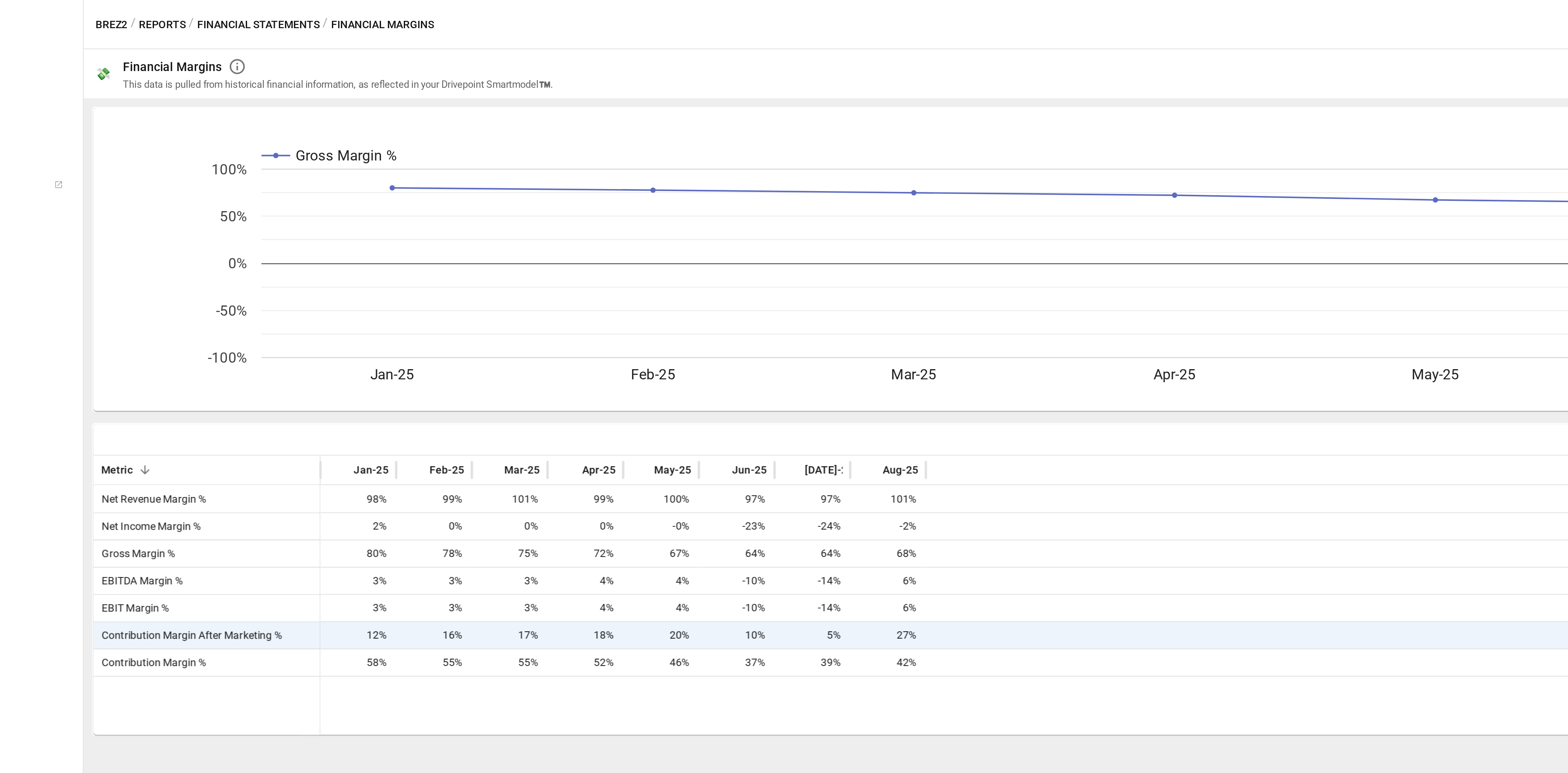
click at [223, 9] on button "Financial Statements" at bounding box center [227, 13] width 66 height 10
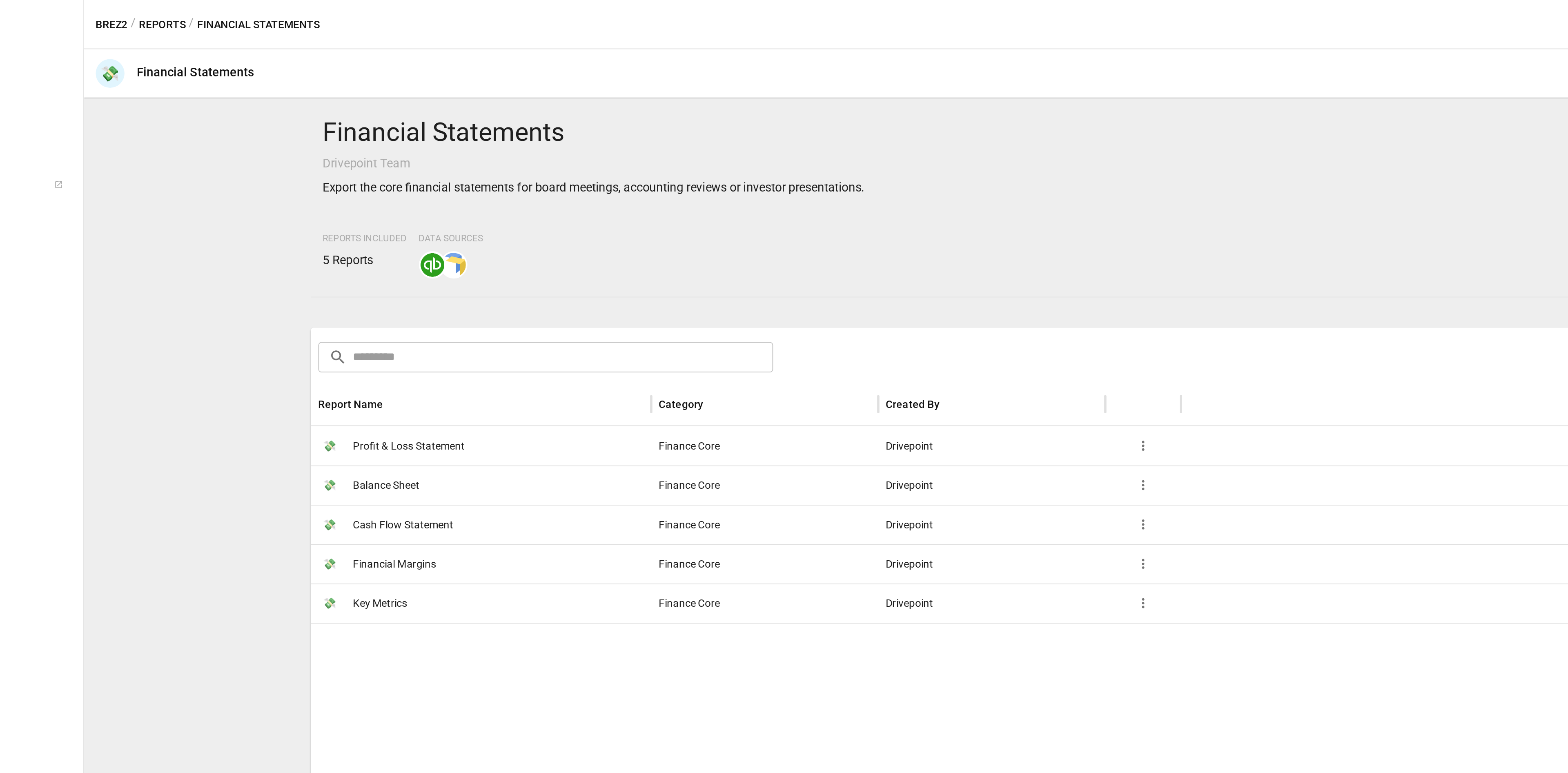
click at [295, 322] on span "Key Metrics" at bounding box center [293, 326] width 29 height 21
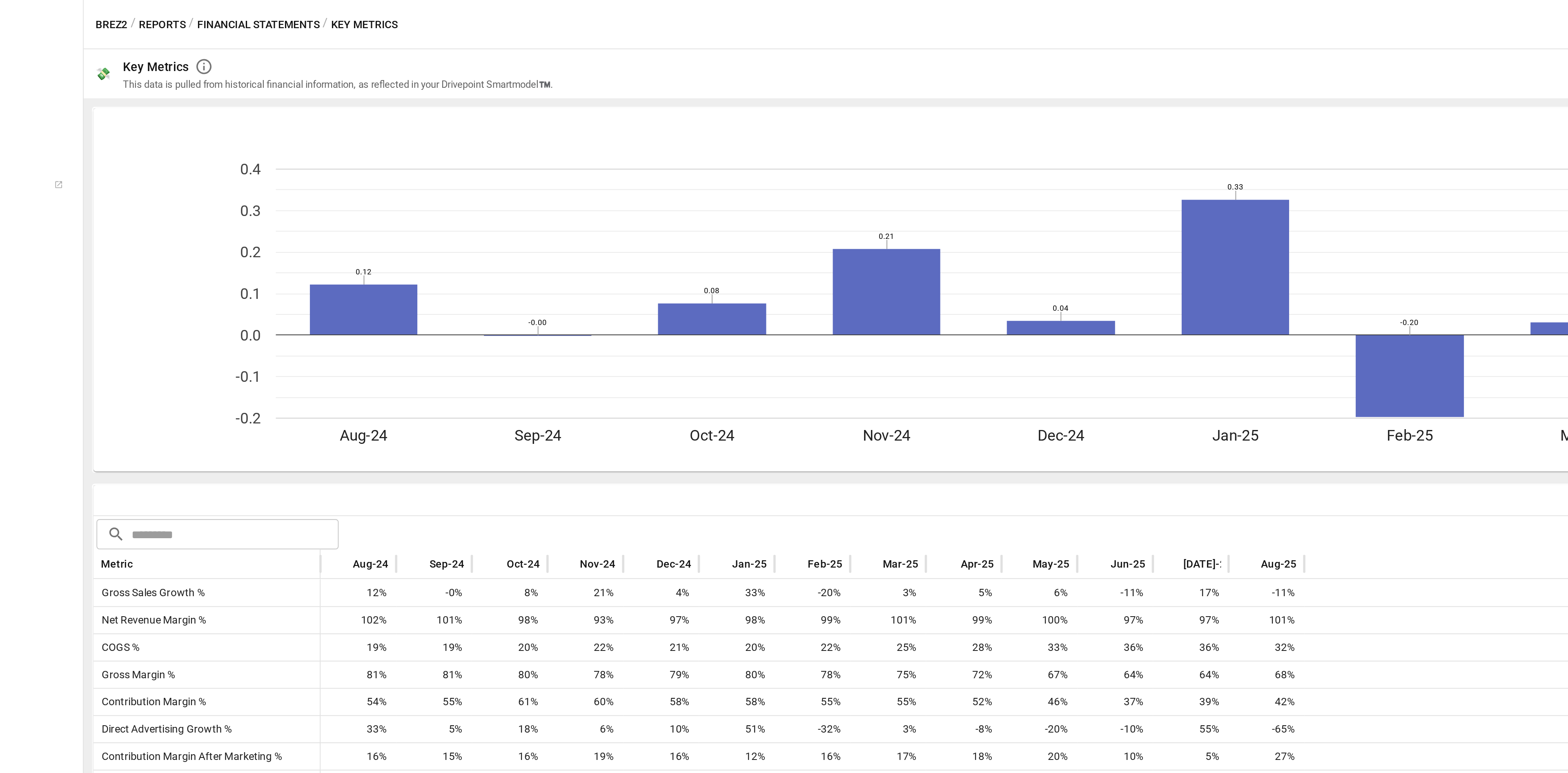
scroll to position [1, 0]
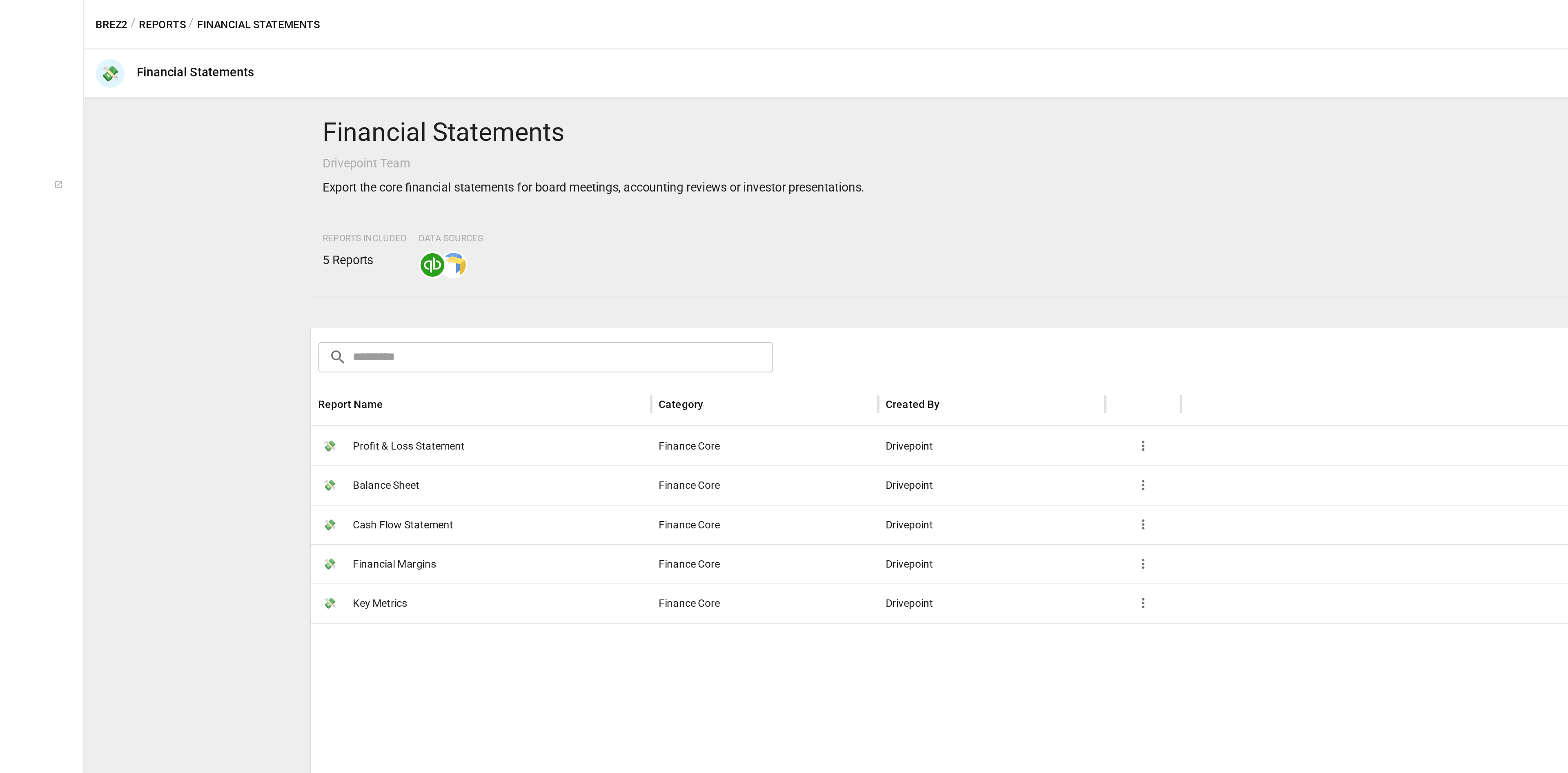
click at [279, 241] on span "Profit & Loss Statement" at bounding box center [308, 240] width 60 height 21
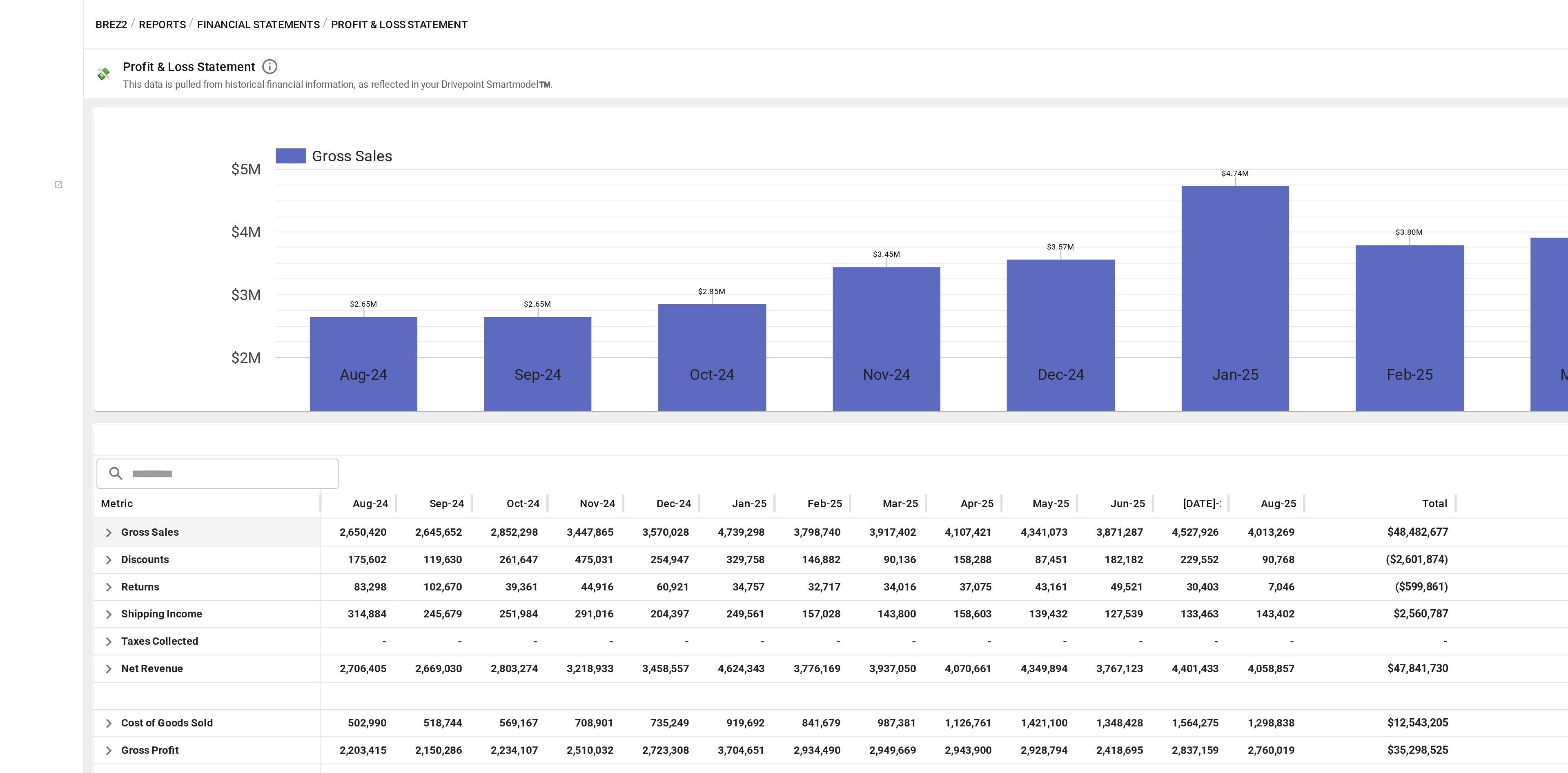
click at [144, 290] on icon "button" at bounding box center [146, 287] width 10 height 10
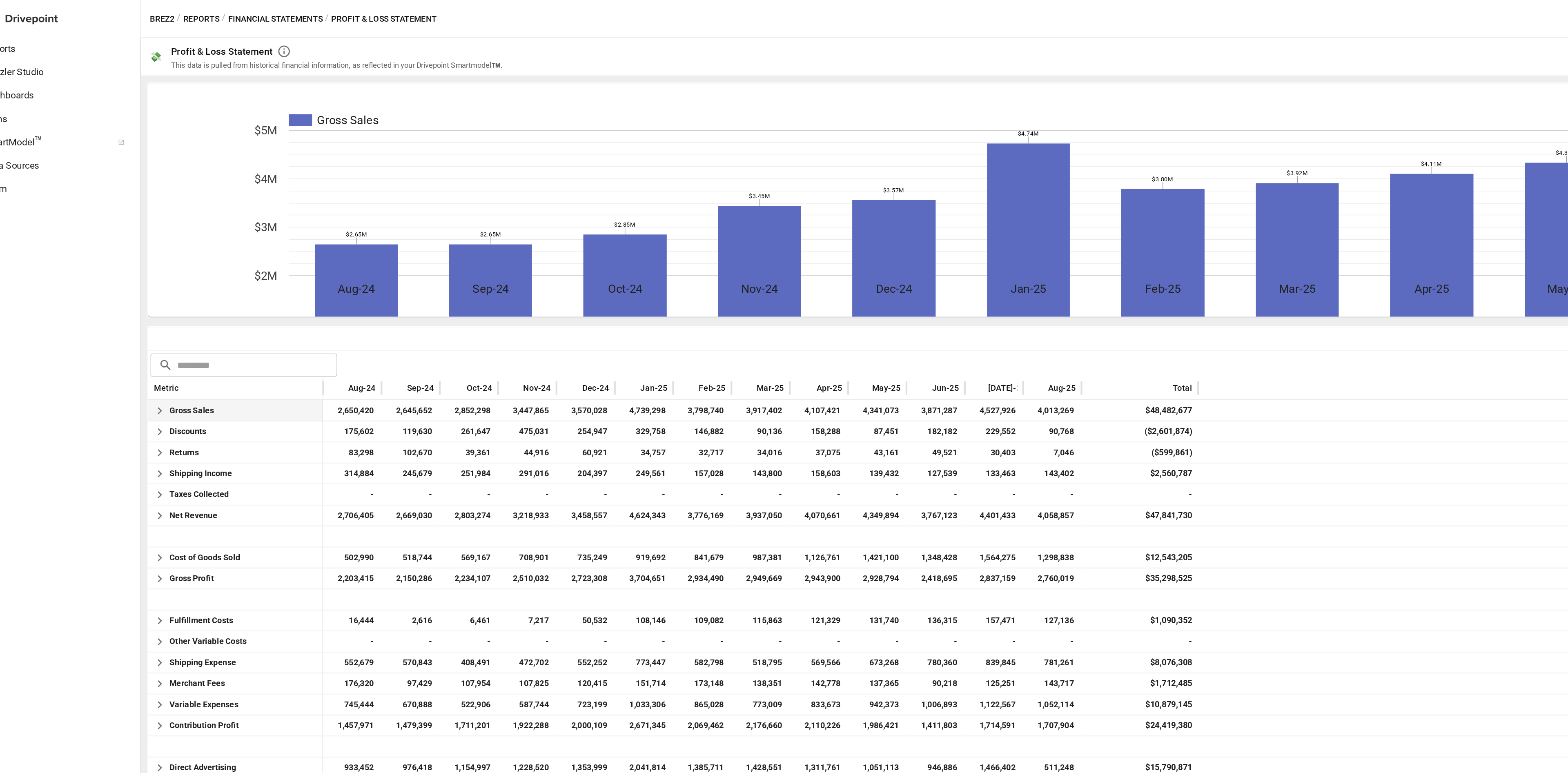
click at [212, 12] on button "Financial Statements" at bounding box center [227, 13] width 66 height 10
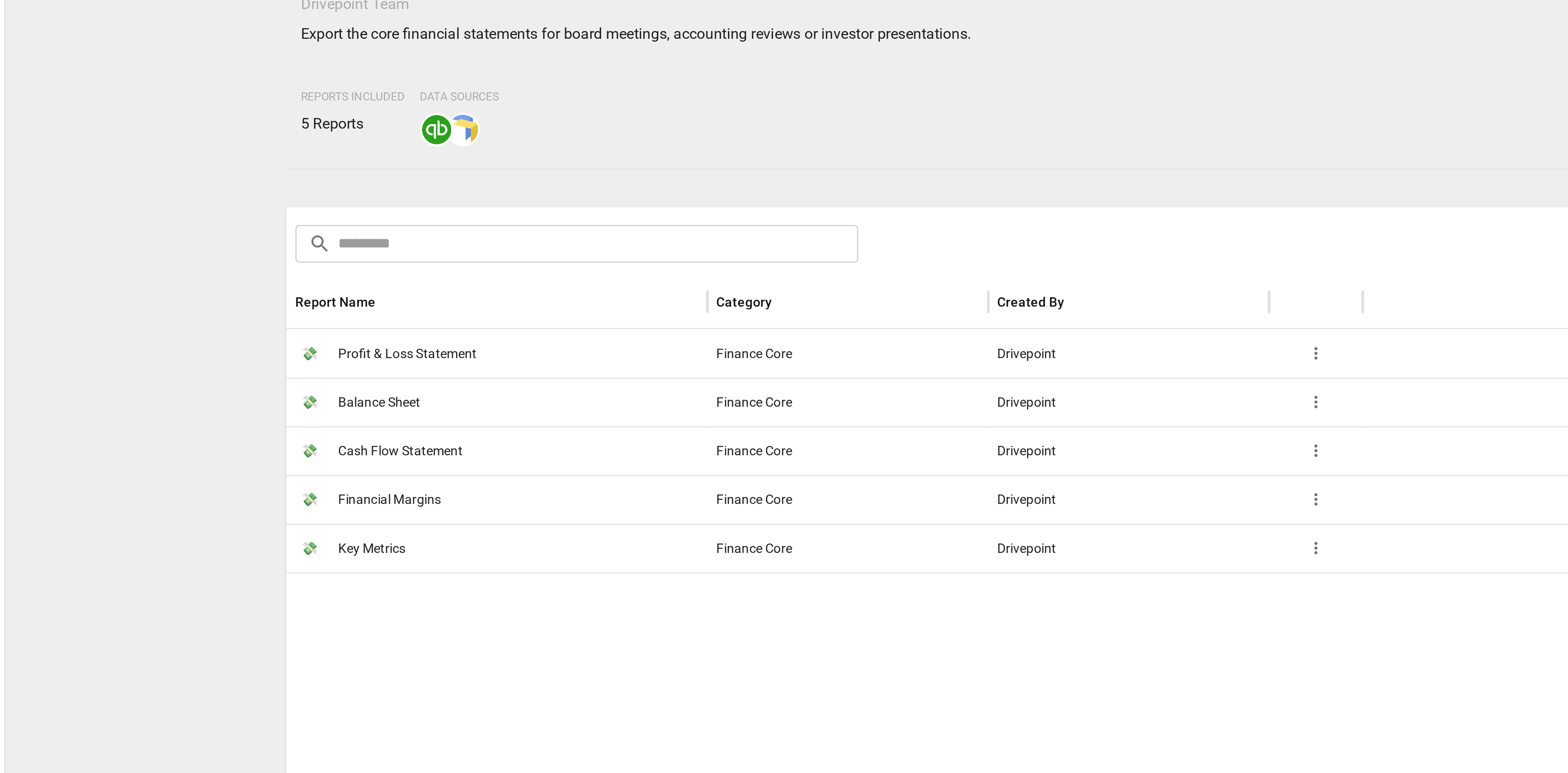
click at [292, 301] on span "Financial Margins" at bounding box center [301, 304] width 45 height 21
